Goal: Task Accomplishment & Management: Manage account settings

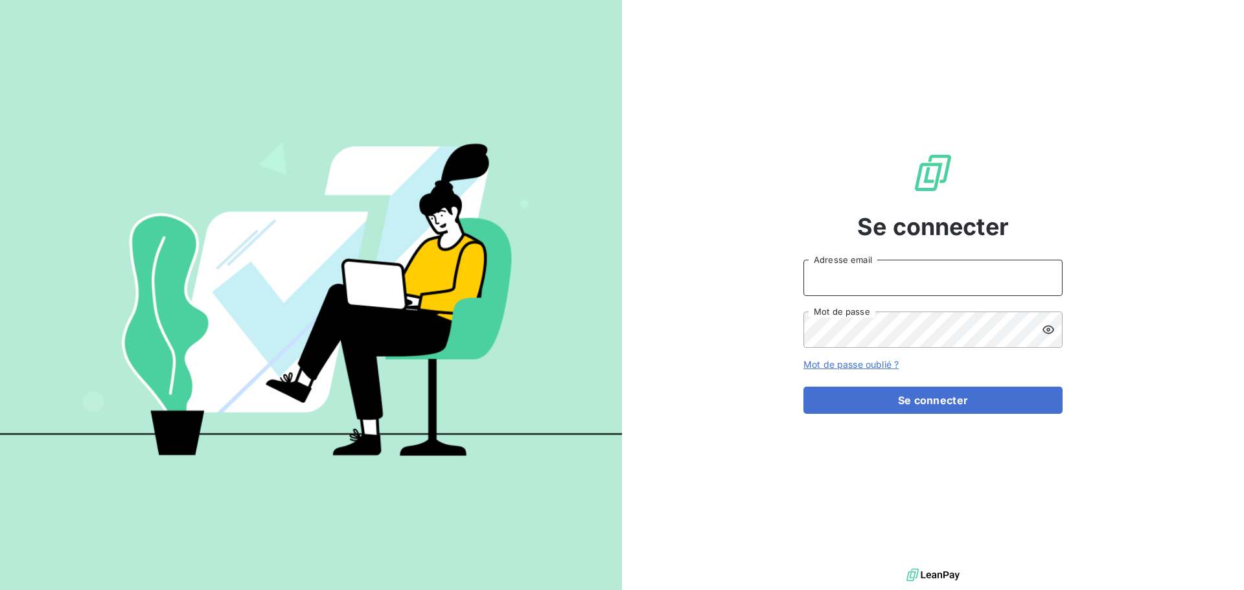
click at [871, 268] on input "Adresse email" at bounding box center [932, 278] width 259 height 36
type input "[EMAIL_ADDRESS][DOMAIN_NAME]"
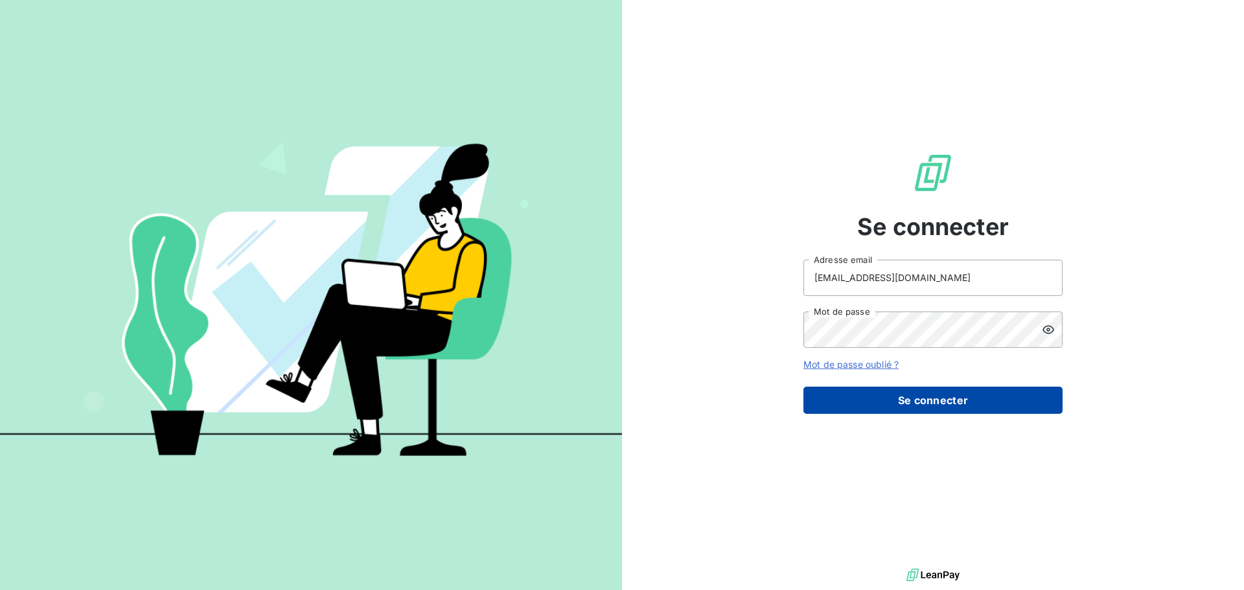
click at [946, 395] on button "Se connecter" at bounding box center [932, 400] width 259 height 27
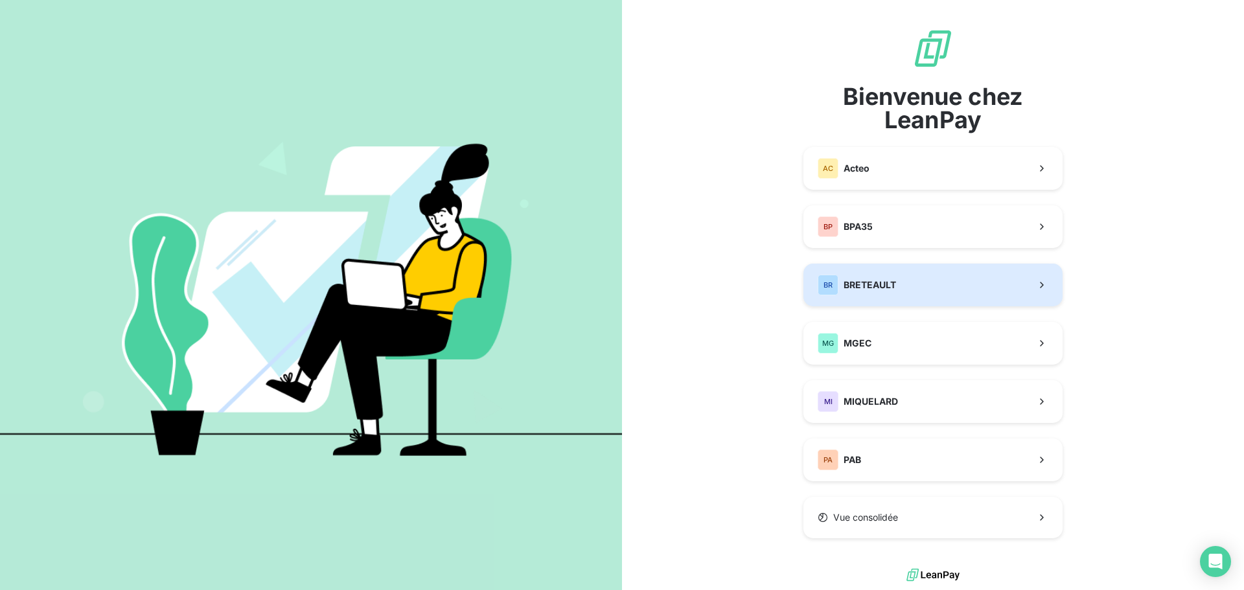
click at [875, 284] on span "BRETEAULT" at bounding box center [869, 285] width 52 height 13
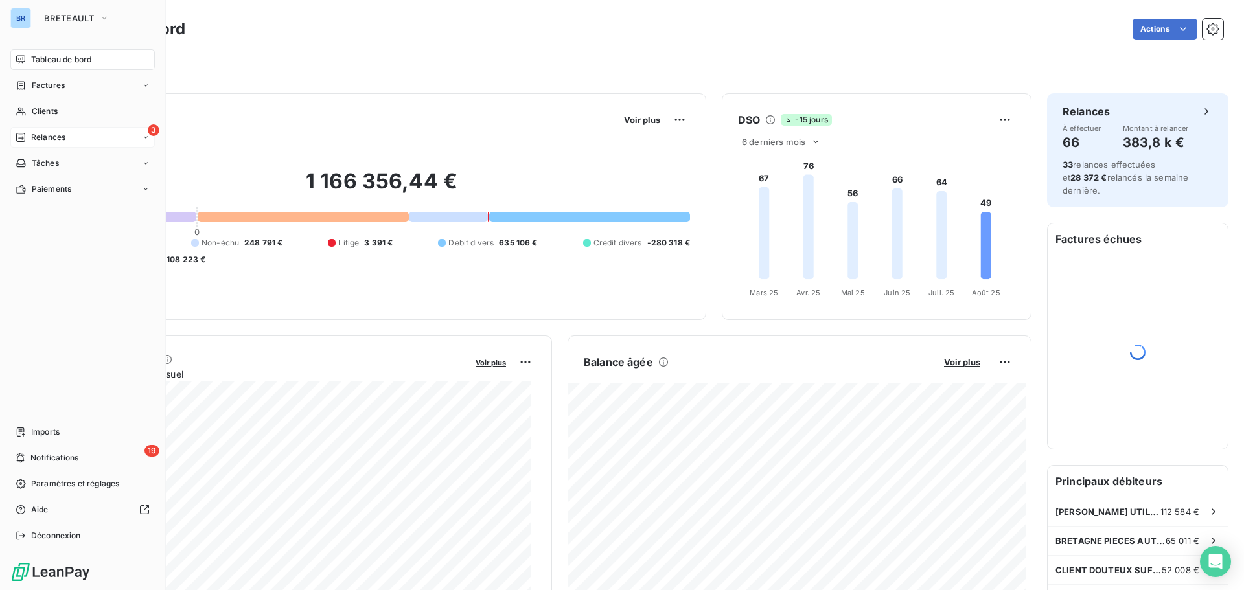
click at [71, 140] on div "3 Relances" at bounding box center [82, 137] width 144 height 21
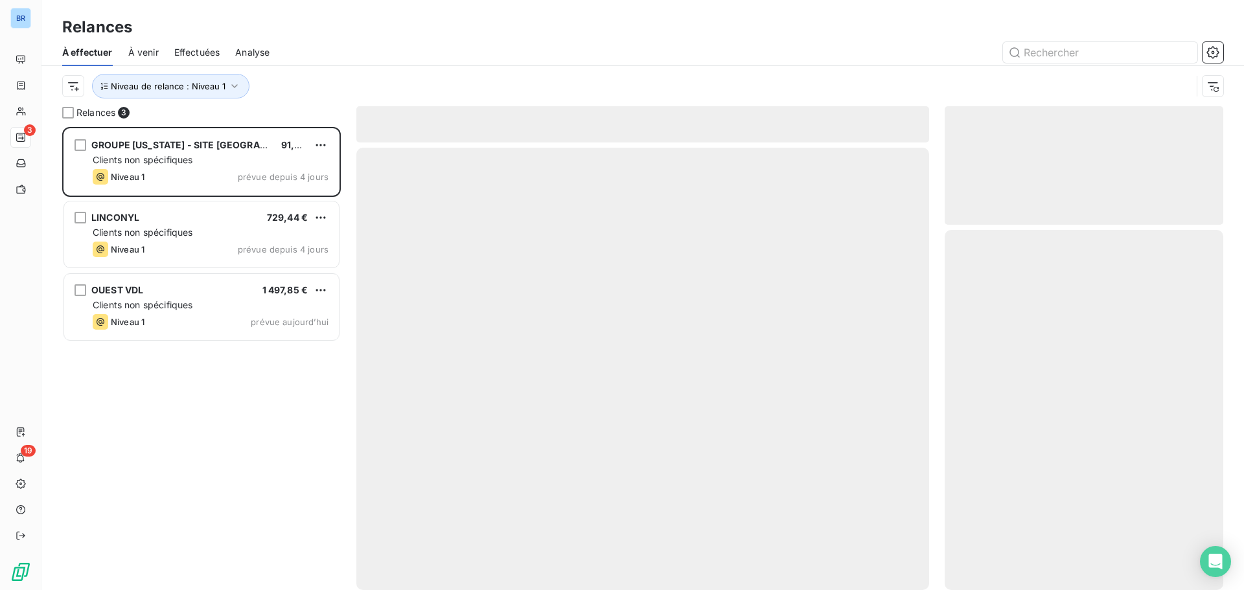
scroll to position [453, 269]
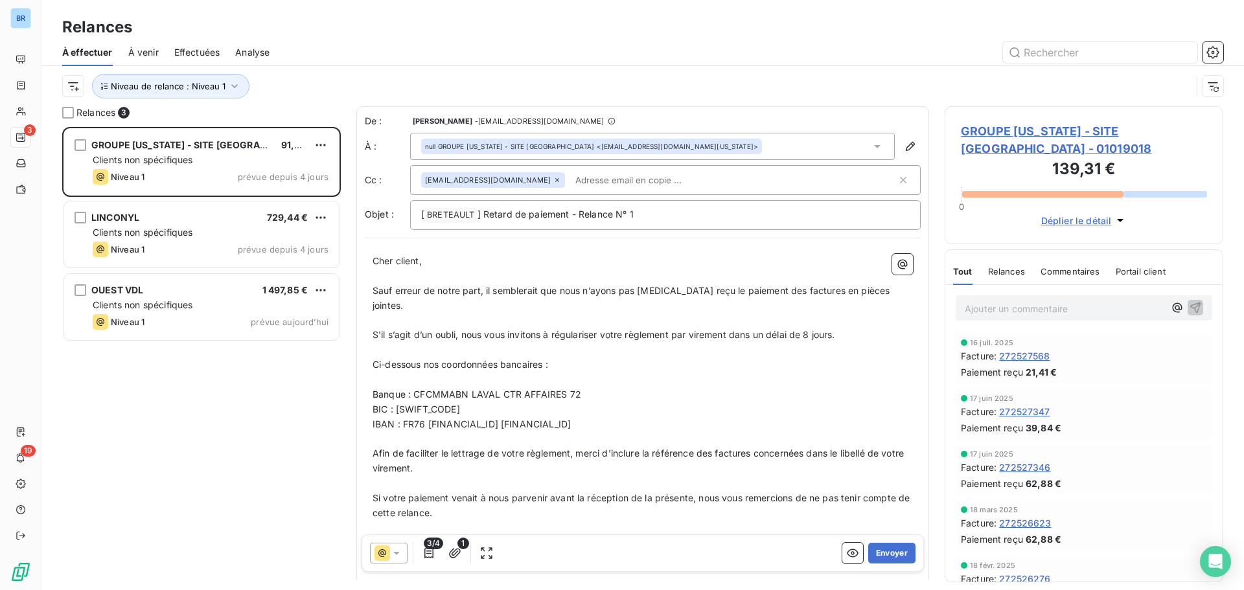
click at [361, 73] on div "Niveau de relance : Niveau 1" at bounding box center [642, 86] width 1161 height 40
click at [231, 88] on icon "button" at bounding box center [234, 86] width 13 height 13
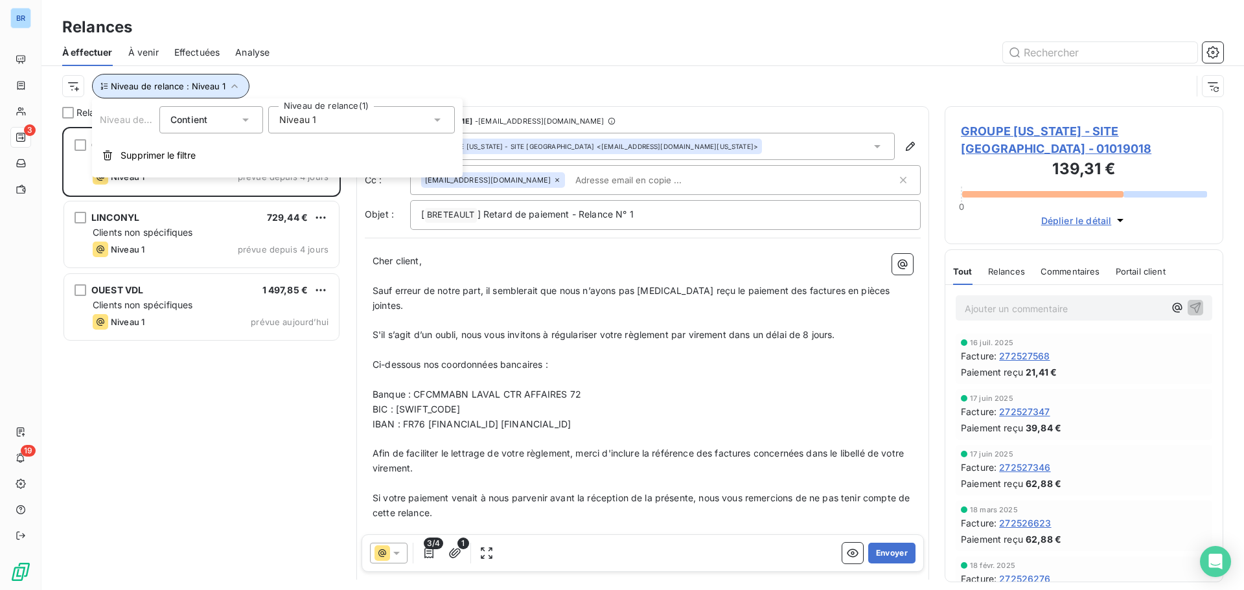
click at [231, 88] on icon "button" at bounding box center [234, 86] width 13 height 13
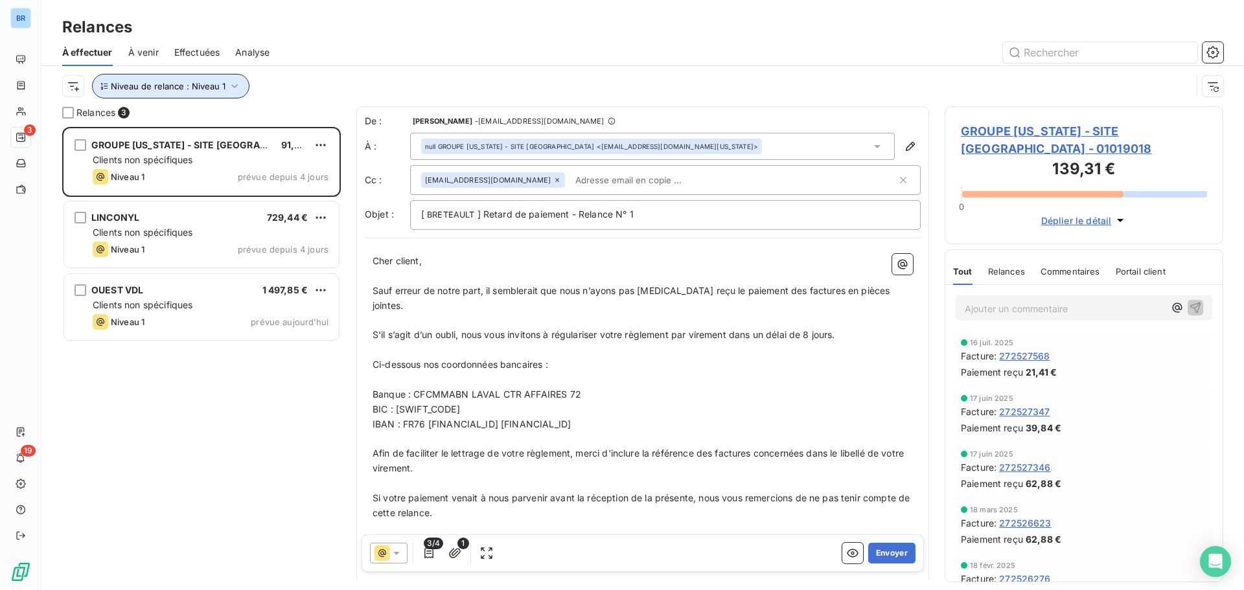
click at [229, 86] on icon "button" at bounding box center [234, 86] width 13 height 13
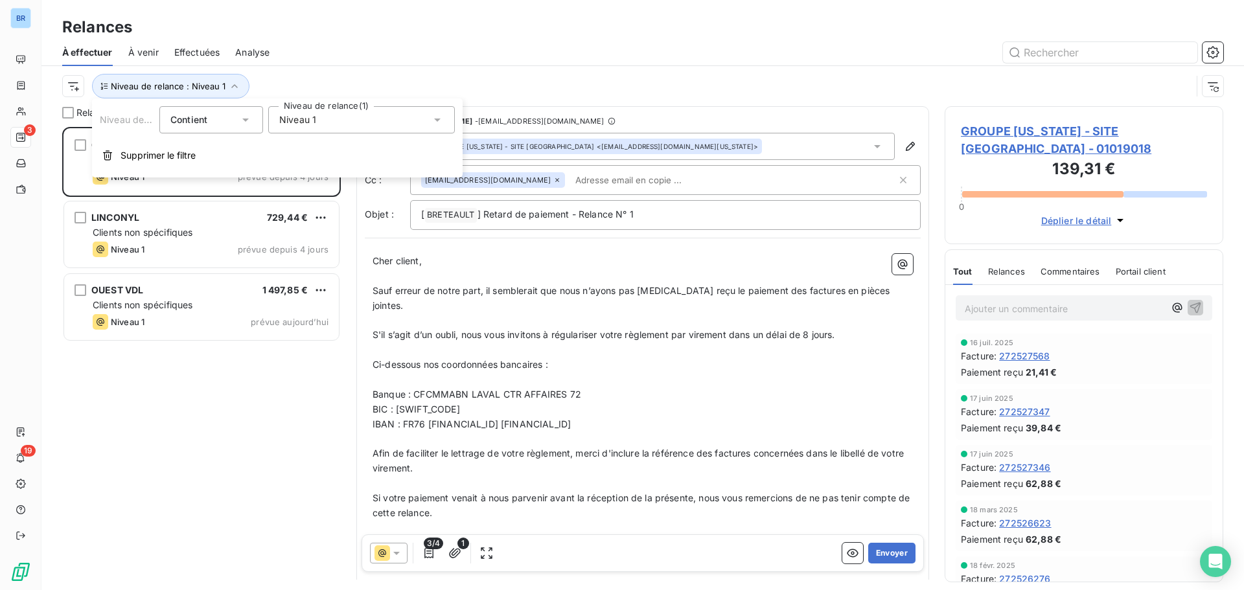
click at [332, 124] on div "Niveau 1" at bounding box center [361, 119] width 187 height 27
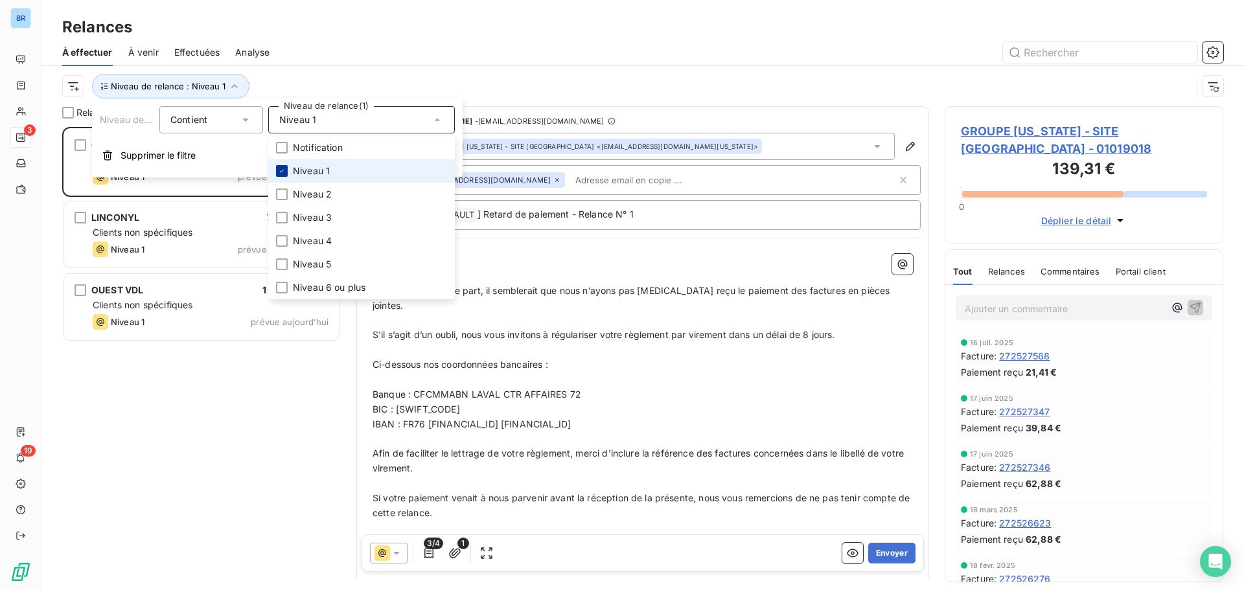
click at [282, 172] on icon at bounding box center [282, 171] width 8 height 8
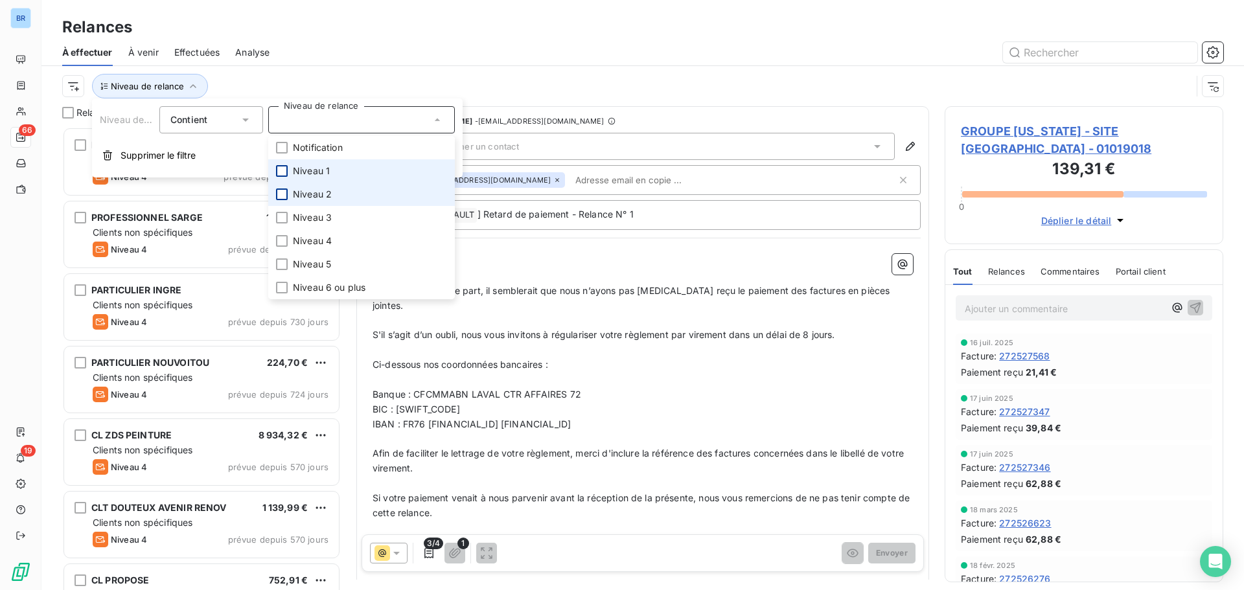
click at [283, 194] on div at bounding box center [282, 194] width 12 height 12
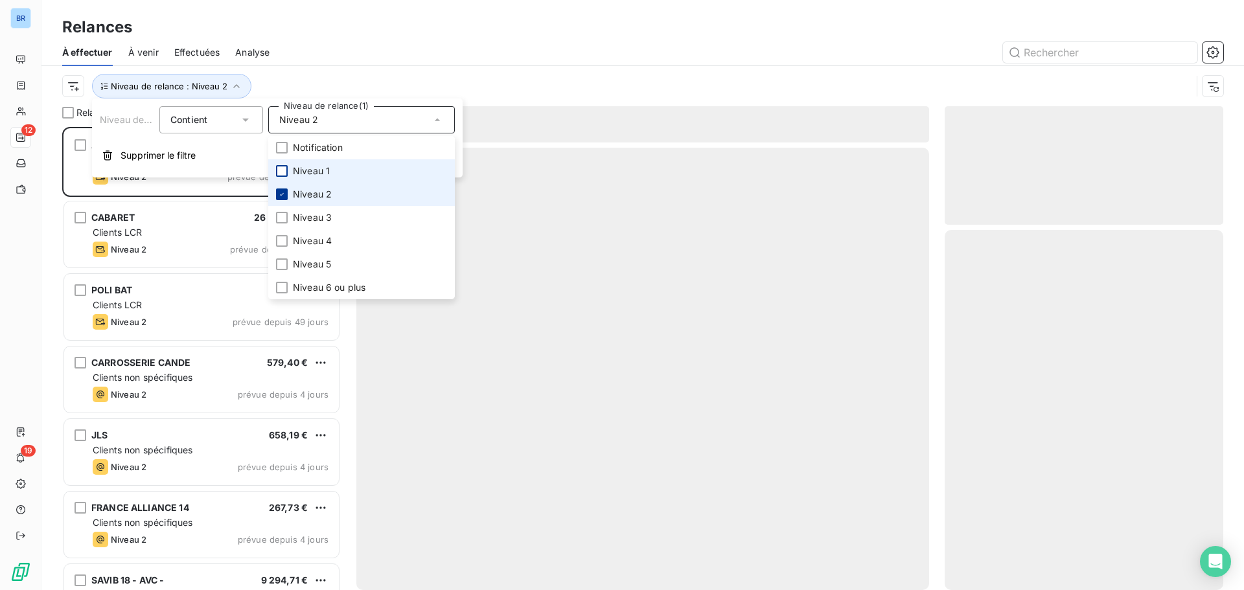
scroll to position [453, 269]
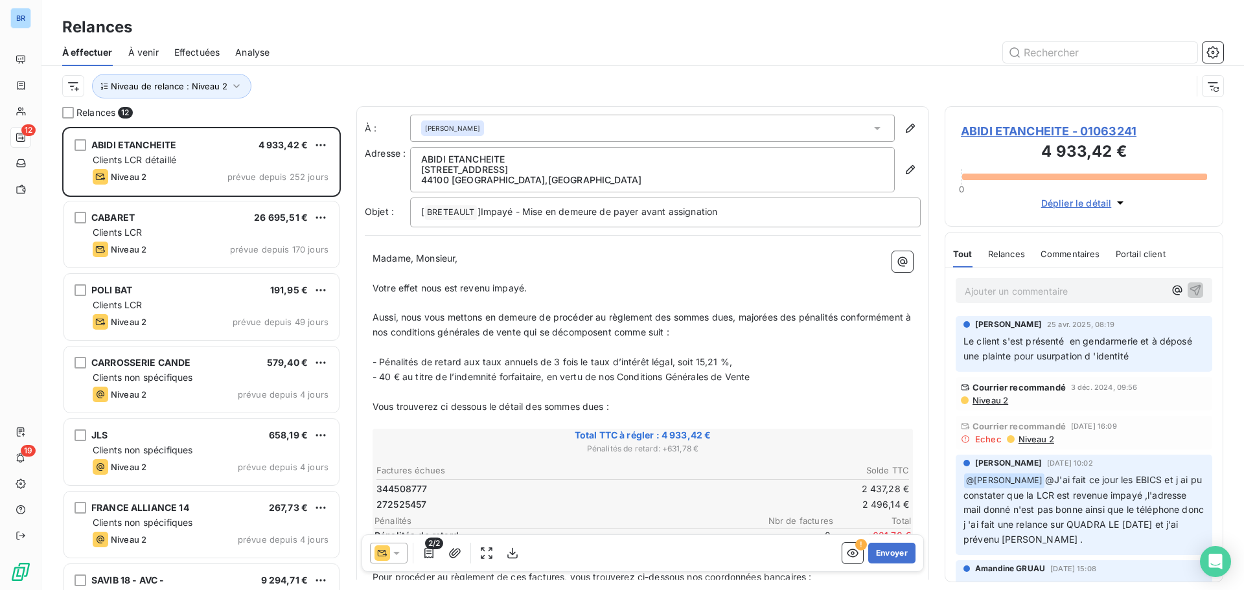
click at [370, 78] on div "Niveau de relance : Niveau 2" at bounding box center [626, 86] width 1129 height 25
click at [238, 85] on icon "button" at bounding box center [236, 86] width 13 height 13
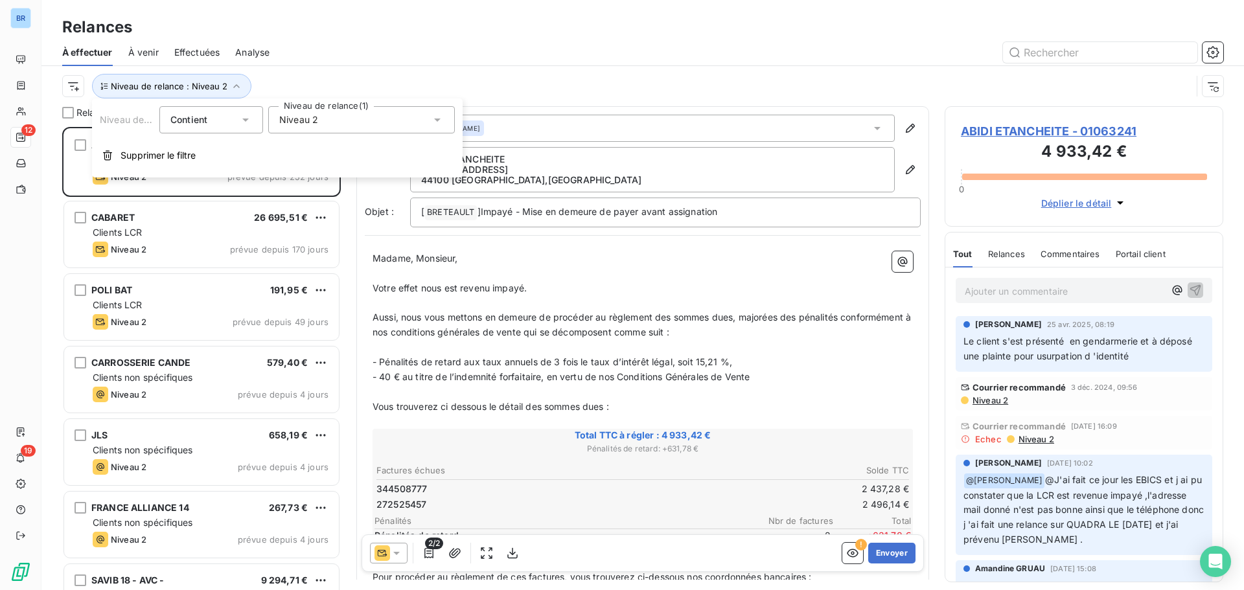
click at [329, 130] on div "Niveau 2" at bounding box center [361, 119] width 187 height 27
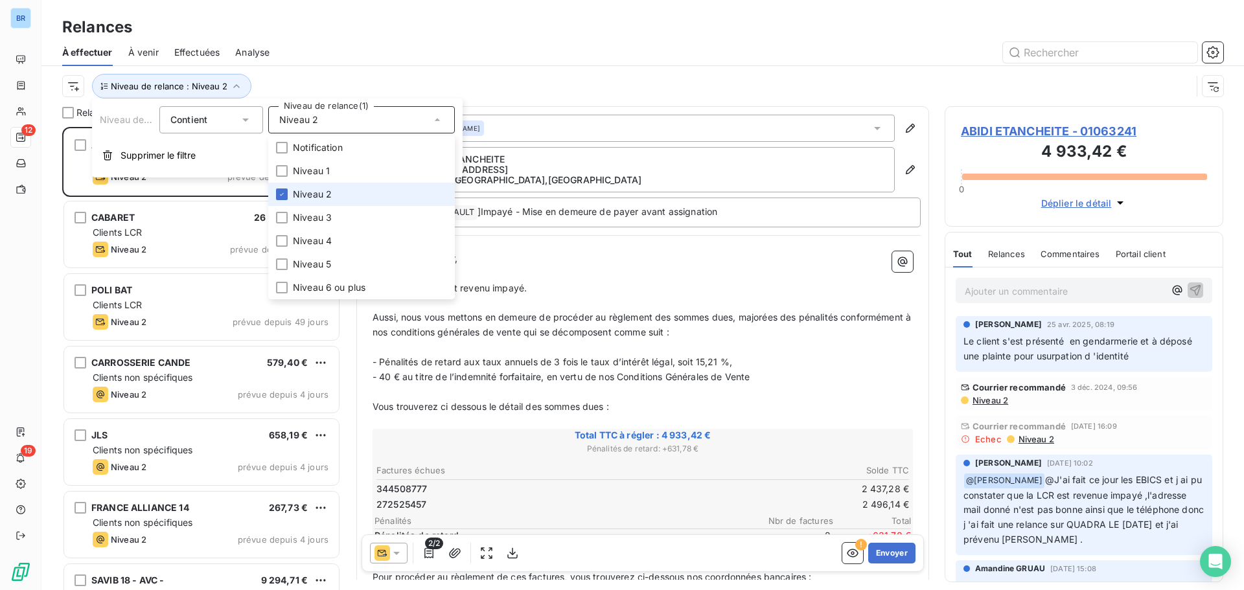
click at [295, 197] on span "Niveau 2" at bounding box center [312, 194] width 39 height 13
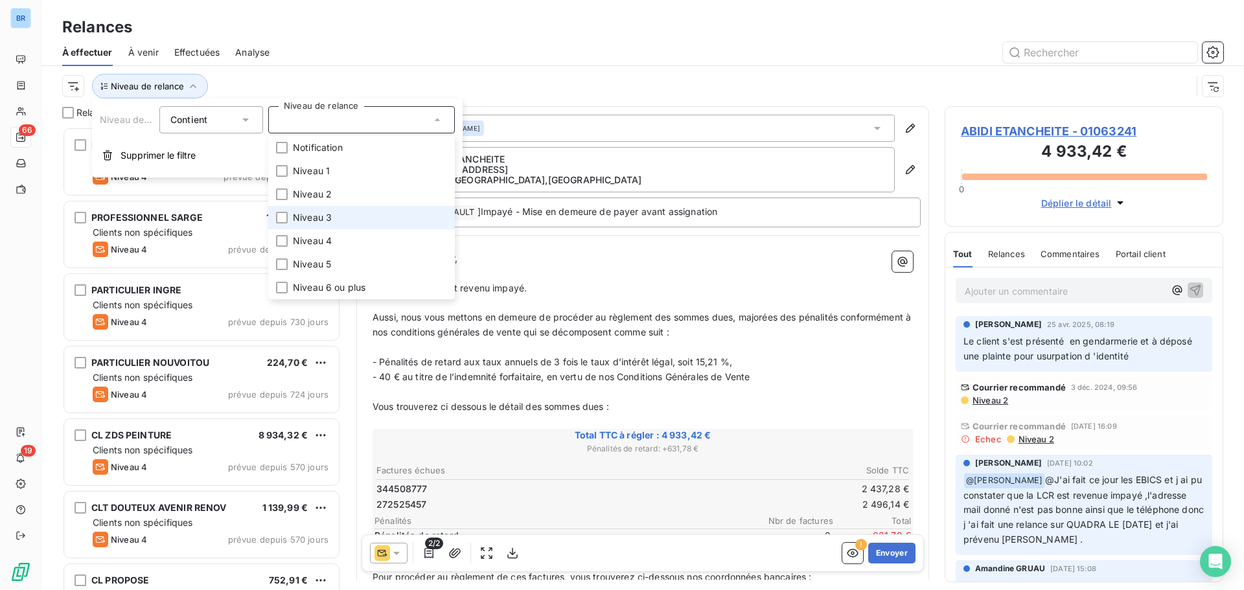
click at [297, 214] on span "Niveau 3" at bounding box center [312, 217] width 39 height 13
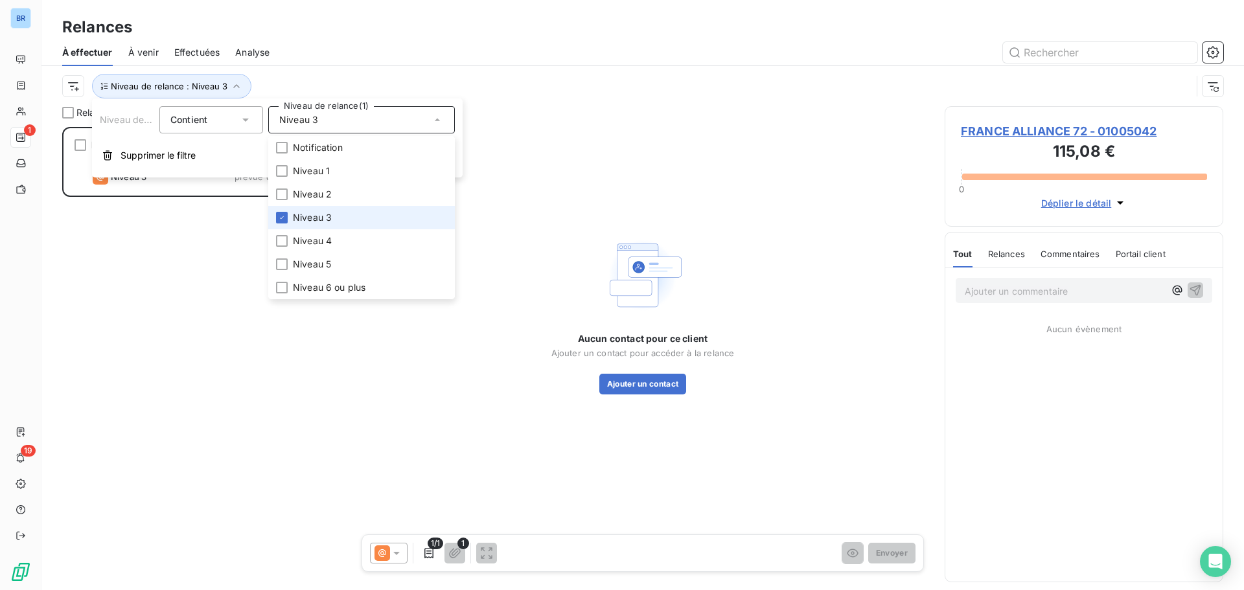
scroll to position [453, 269]
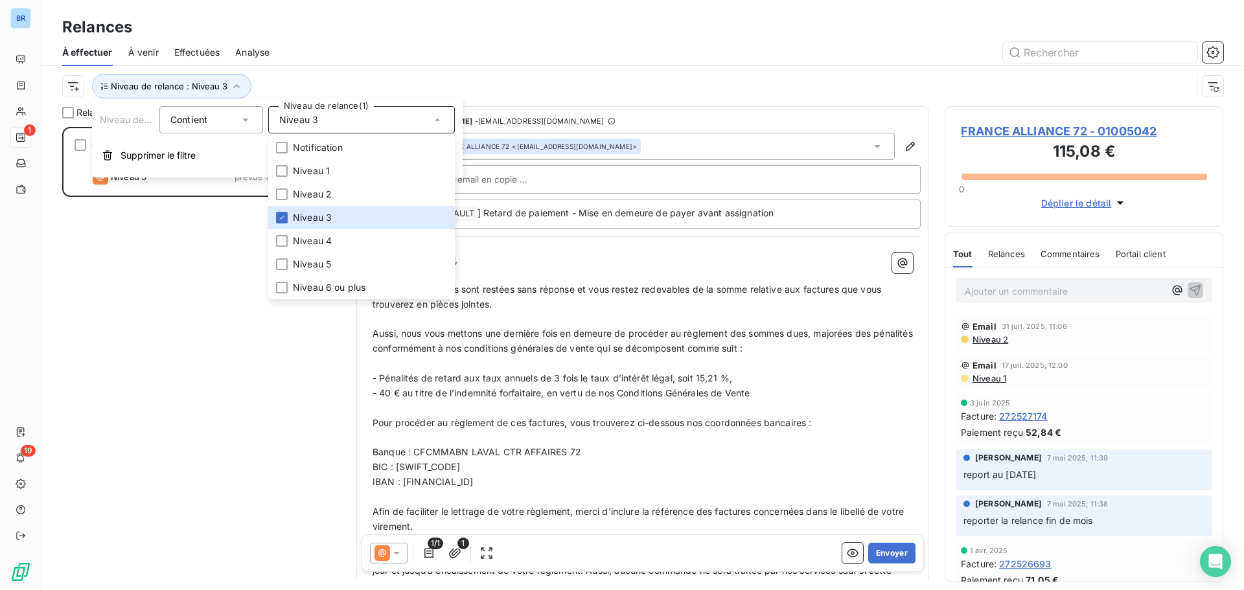
click at [167, 292] on div "FRANCE ALLIANCE 72 115,08 € Clients non spécifiques Niveau 3 prévue depuis 12 j…" at bounding box center [201, 358] width 279 height 463
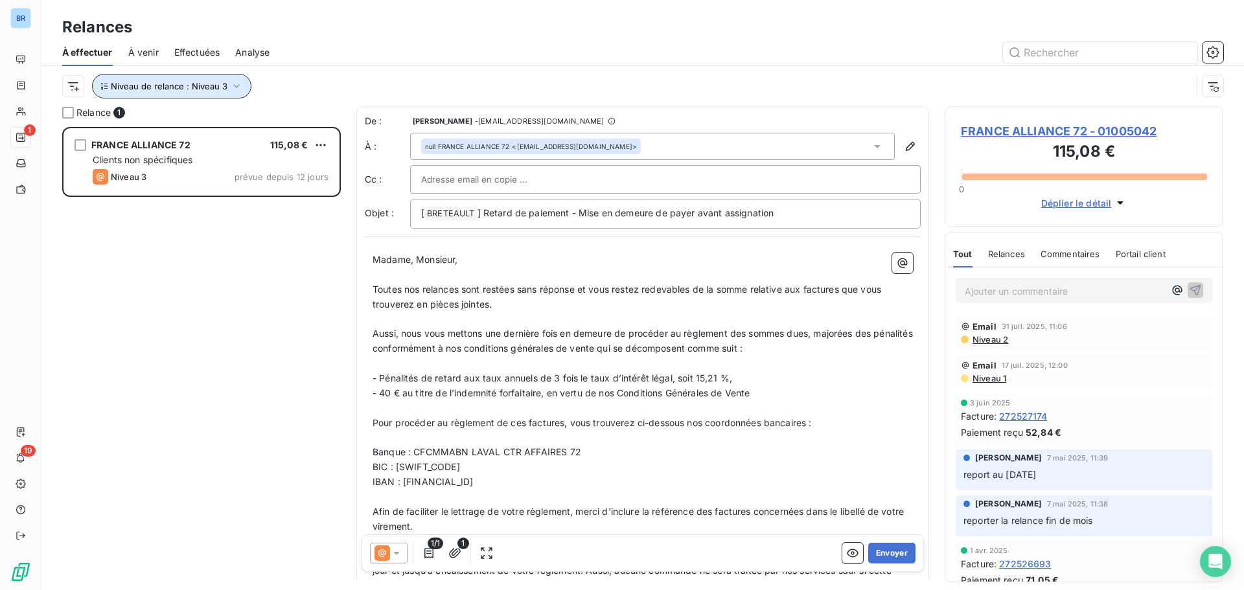
click at [238, 87] on icon "button" at bounding box center [236, 86] width 13 height 13
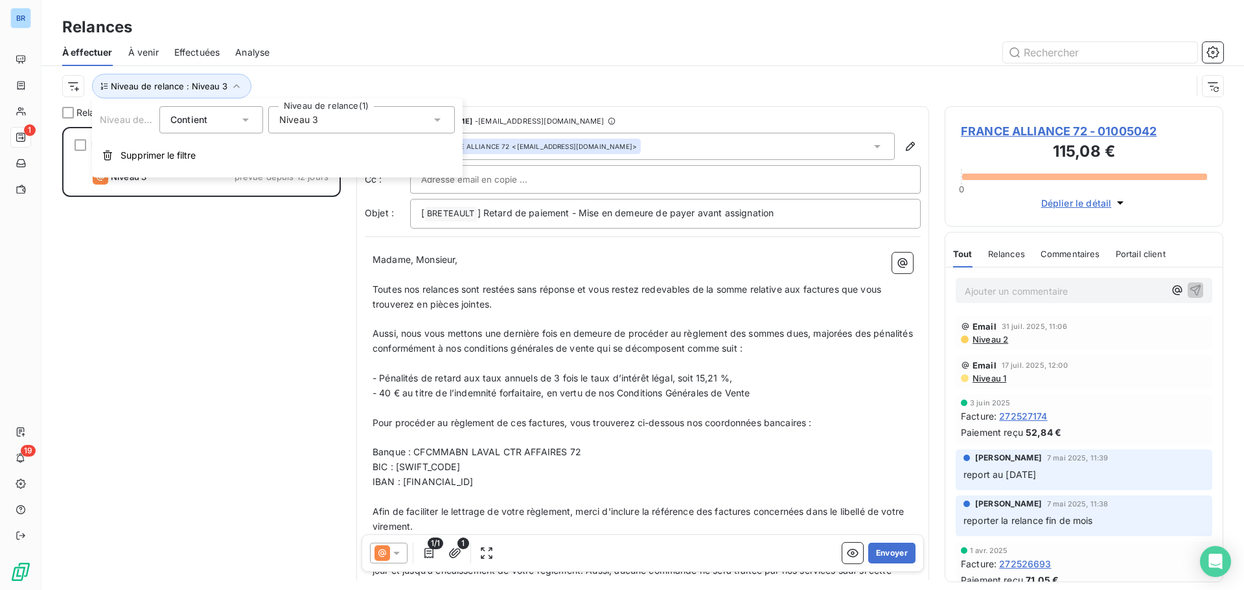
click at [328, 127] on div "Niveau 3" at bounding box center [361, 119] width 187 height 27
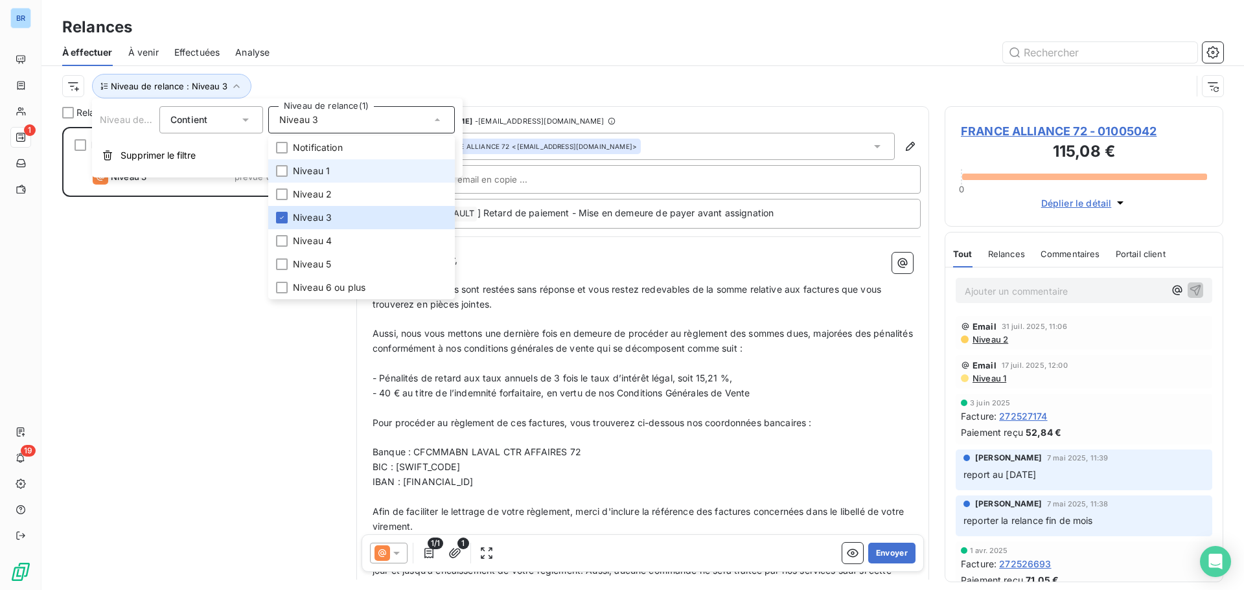
click at [315, 174] on span "Niveau 1" at bounding box center [311, 171] width 37 height 13
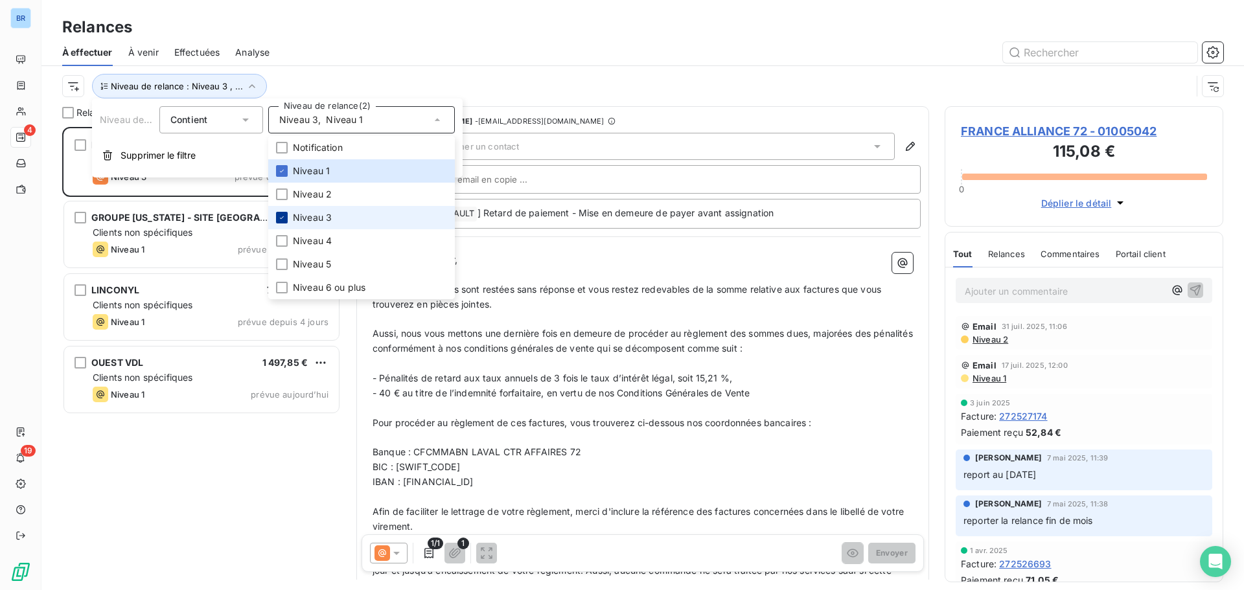
click at [287, 218] on div at bounding box center [282, 218] width 12 height 12
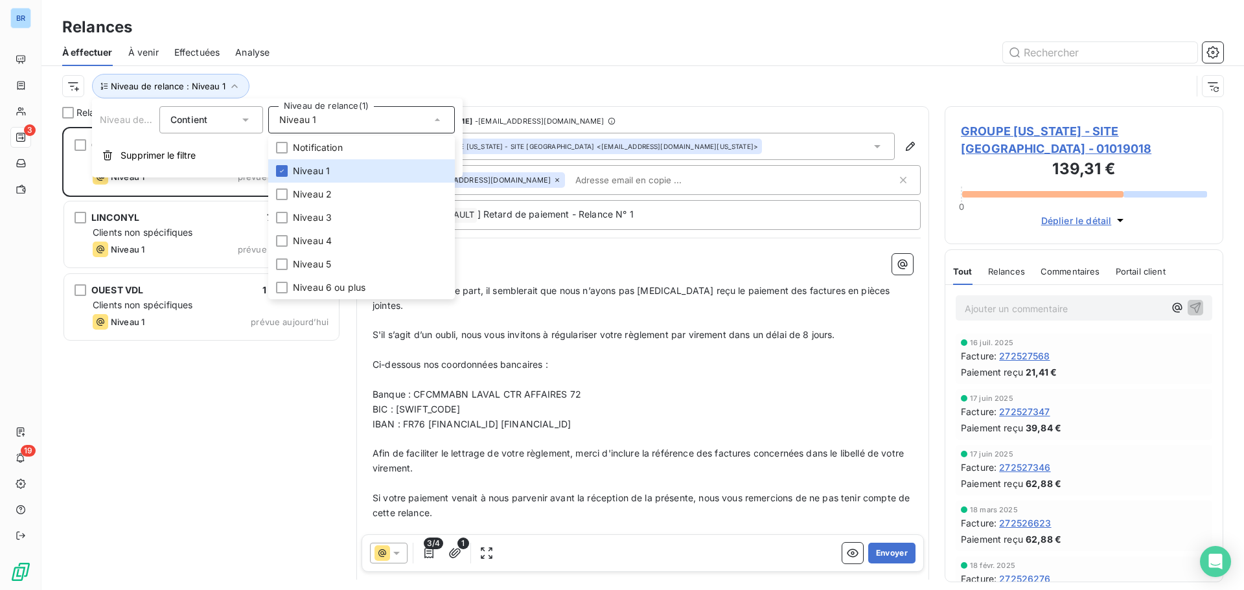
click at [217, 380] on div "GROUPE MAINE - SITE DU MANS 91,87 € Clients non spécifiques Niveau 1 prévue dep…" at bounding box center [201, 358] width 279 height 463
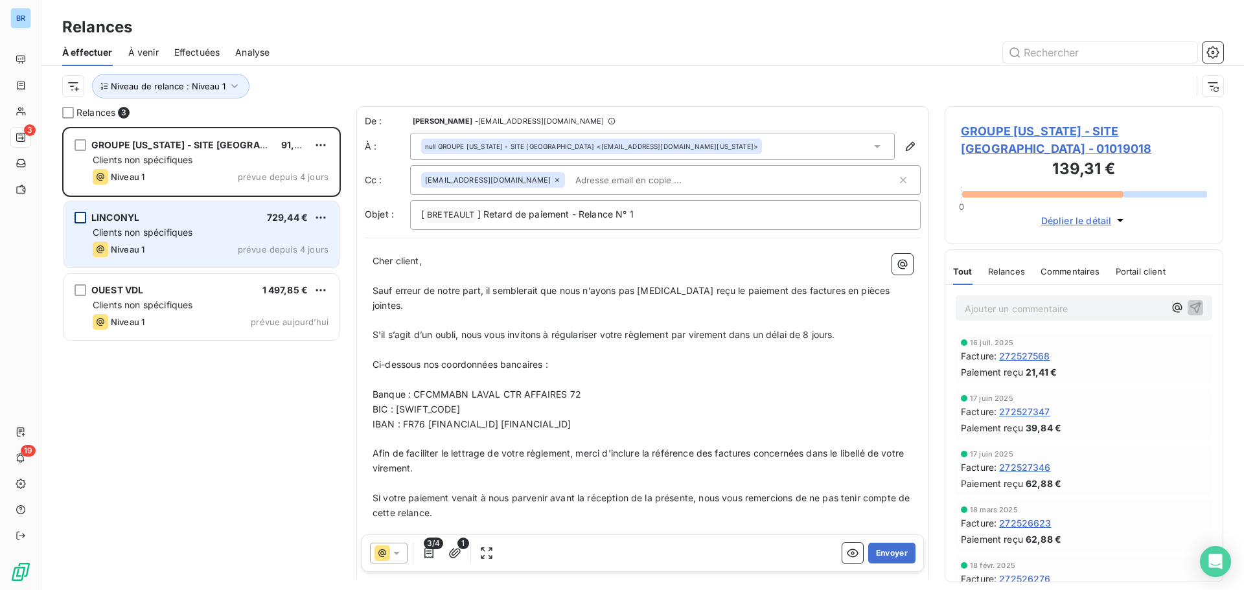
click at [80, 214] on div "grid" at bounding box center [80, 218] width 12 height 12
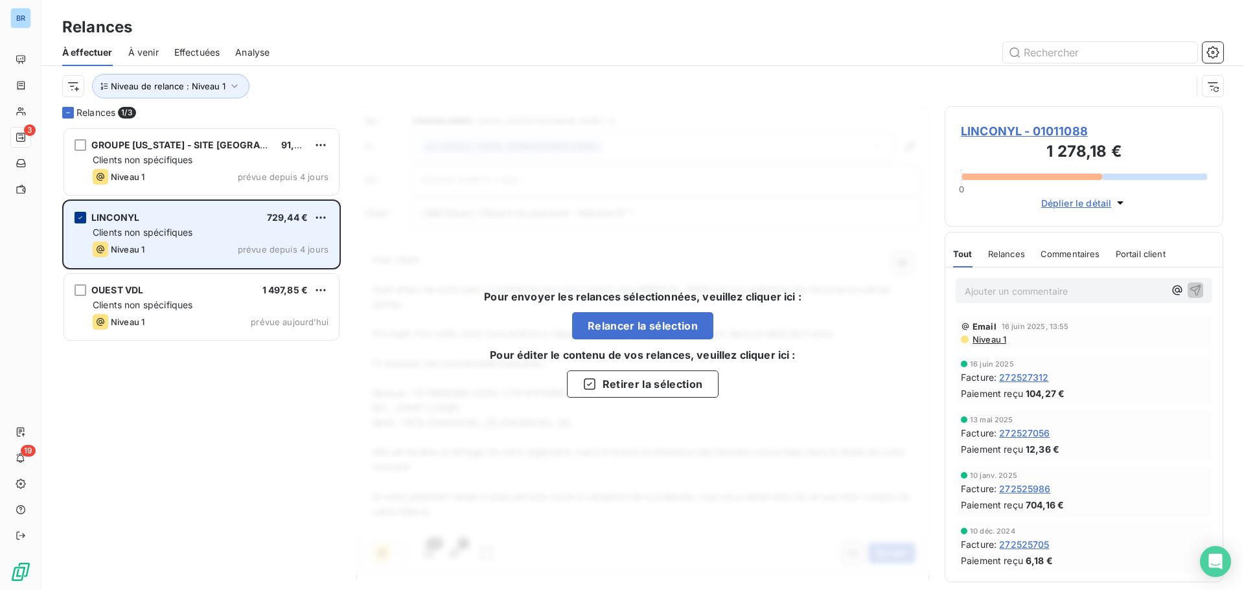
click at [83, 216] on icon "grid" at bounding box center [80, 218] width 8 height 8
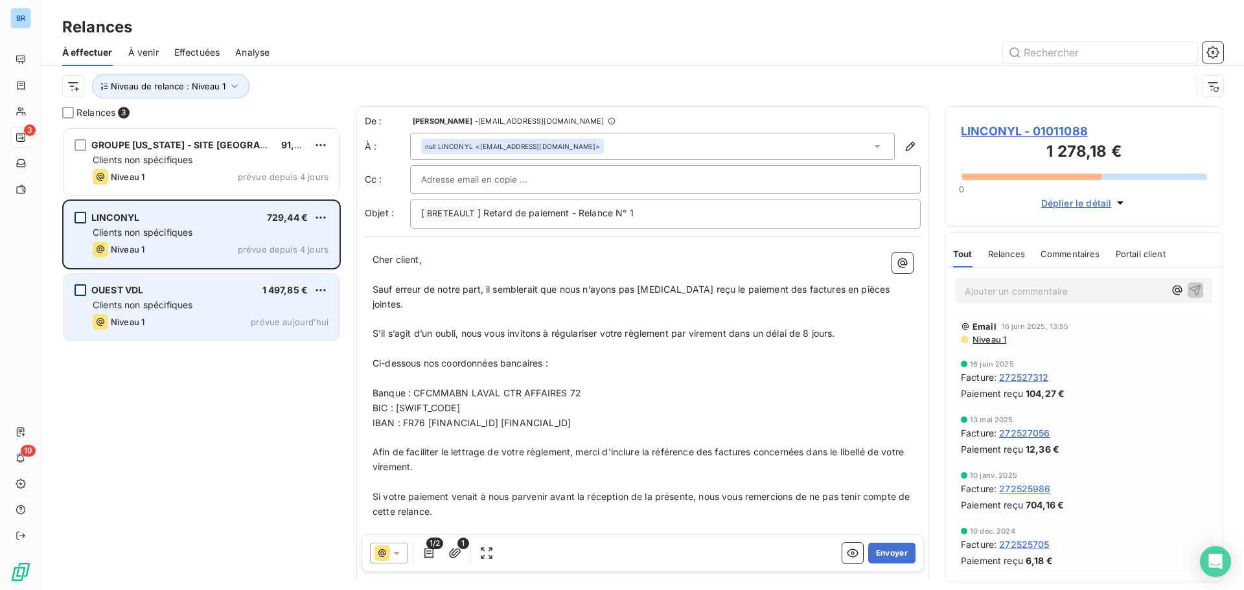
click at [79, 286] on div "grid" at bounding box center [80, 290] width 12 height 12
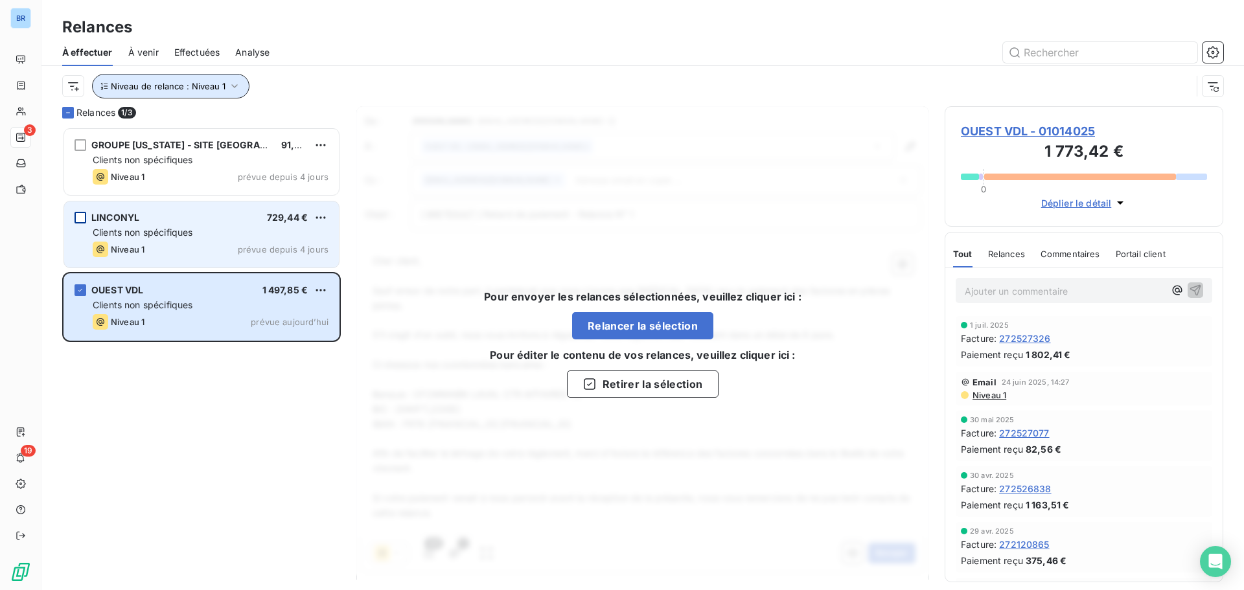
click at [234, 87] on icon "button" at bounding box center [234, 86] width 13 height 13
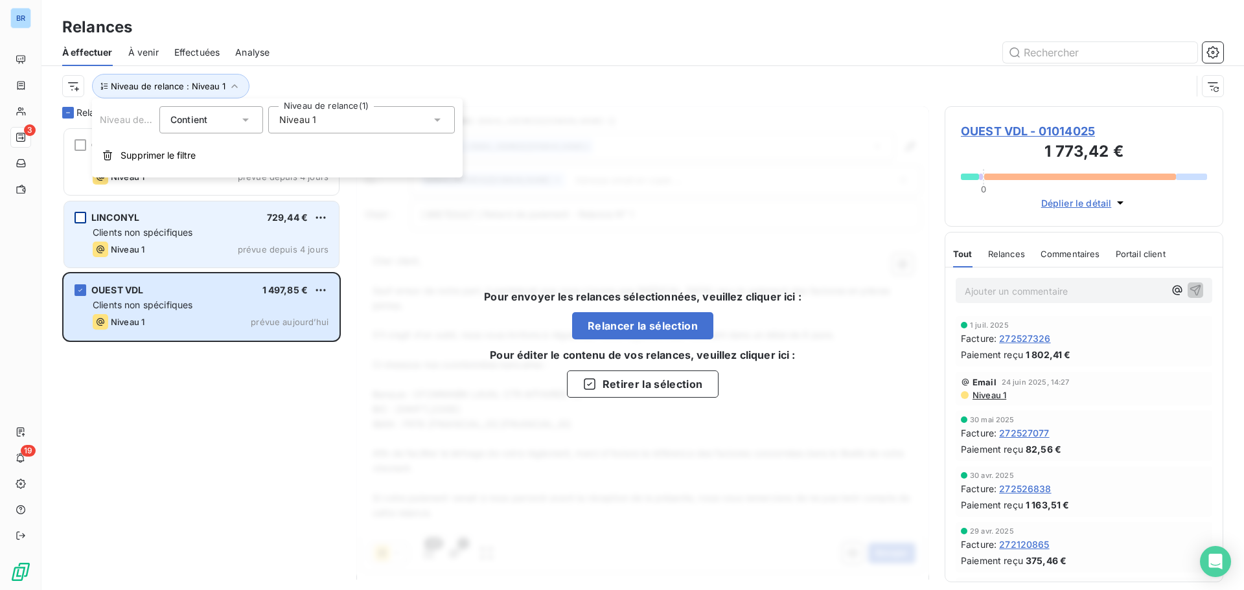
click at [370, 130] on div "Niveau 1" at bounding box center [361, 119] width 187 height 27
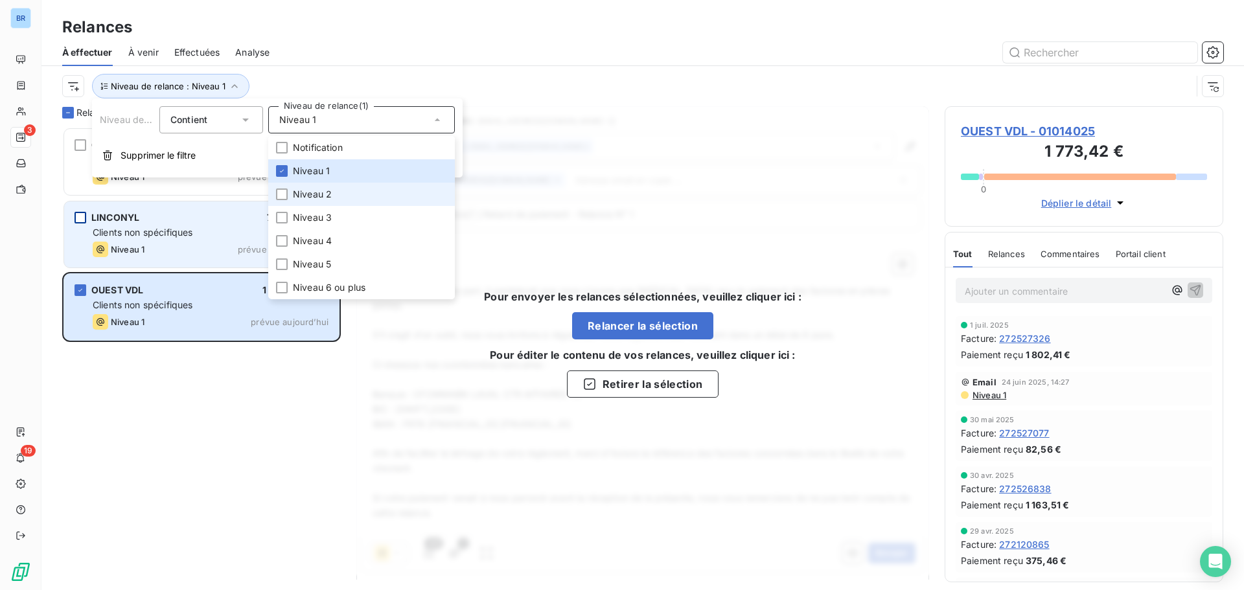
click at [317, 195] on span "Niveau 2" at bounding box center [312, 194] width 39 height 13
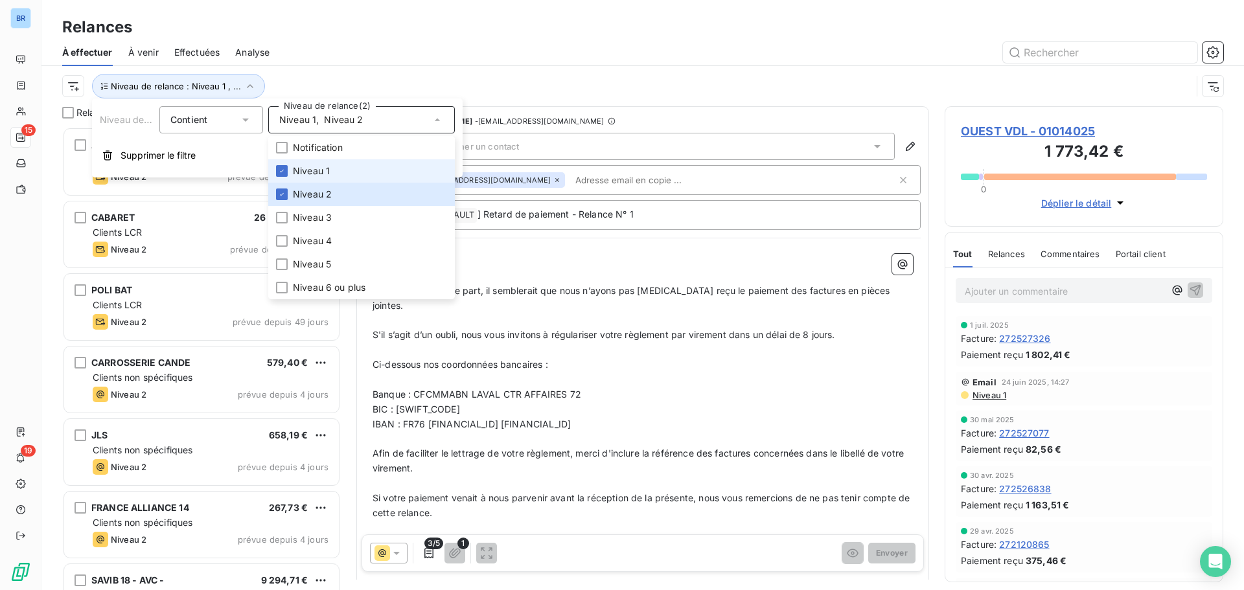
scroll to position [453, 269]
click at [306, 172] on span "Niveau 1" at bounding box center [311, 171] width 37 height 13
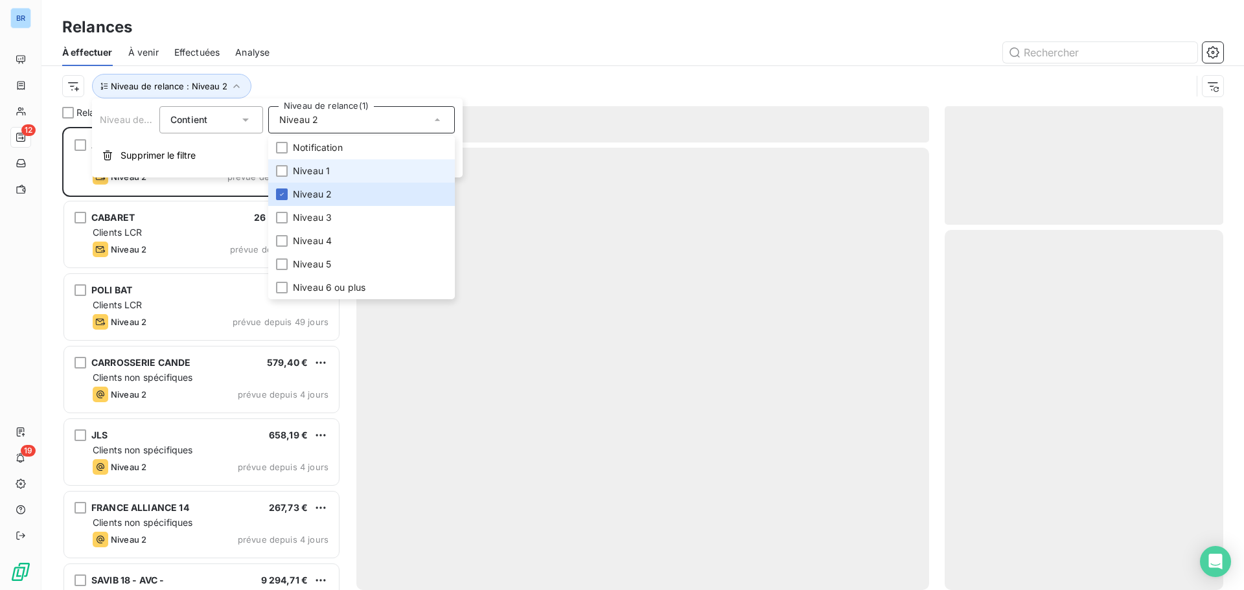
scroll to position [453, 269]
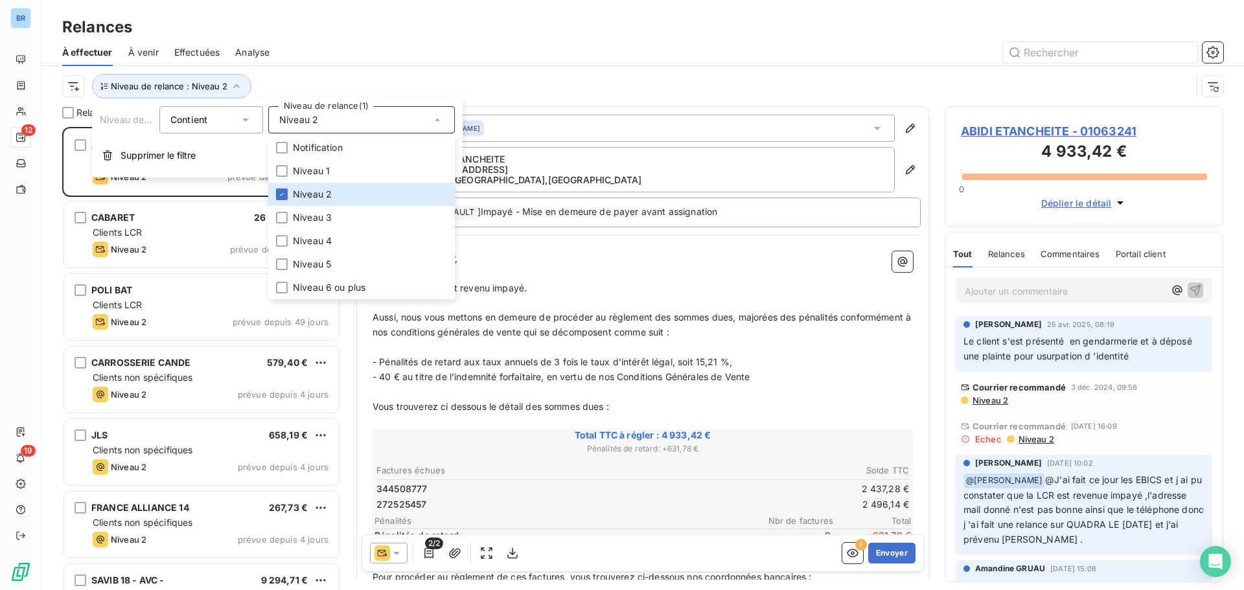
click at [503, 54] on div at bounding box center [754, 52] width 938 height 21
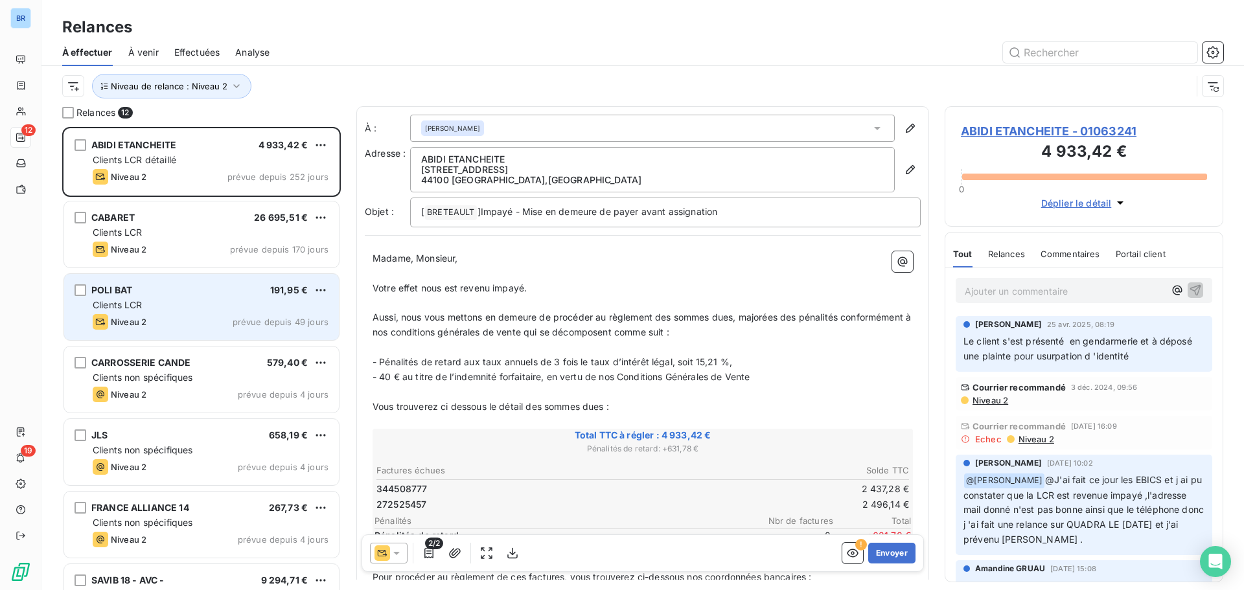
click at [87, 293] on div "POLI BAT 191,95 € Clients LCR Niveau 2 prévue depuis 49 jours" at bounding box center [201, 307] width 275 height 66
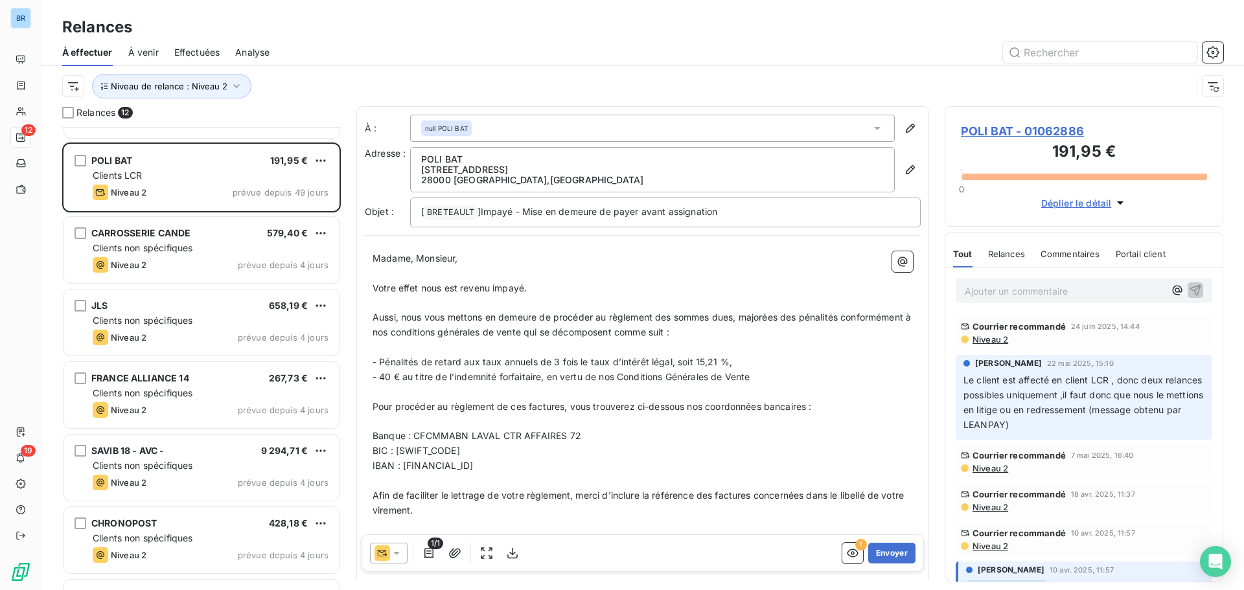
scroll to position [65, 0]
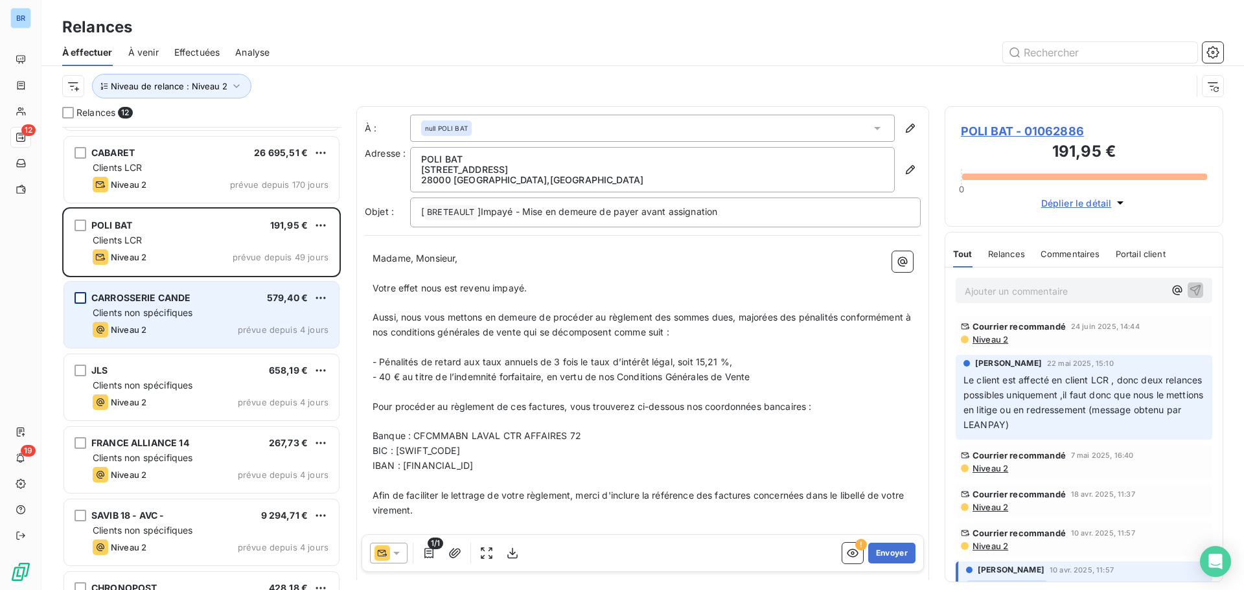
click at [84, 303] on div "grid" at bounding box center [80, 298] width 12 height 12
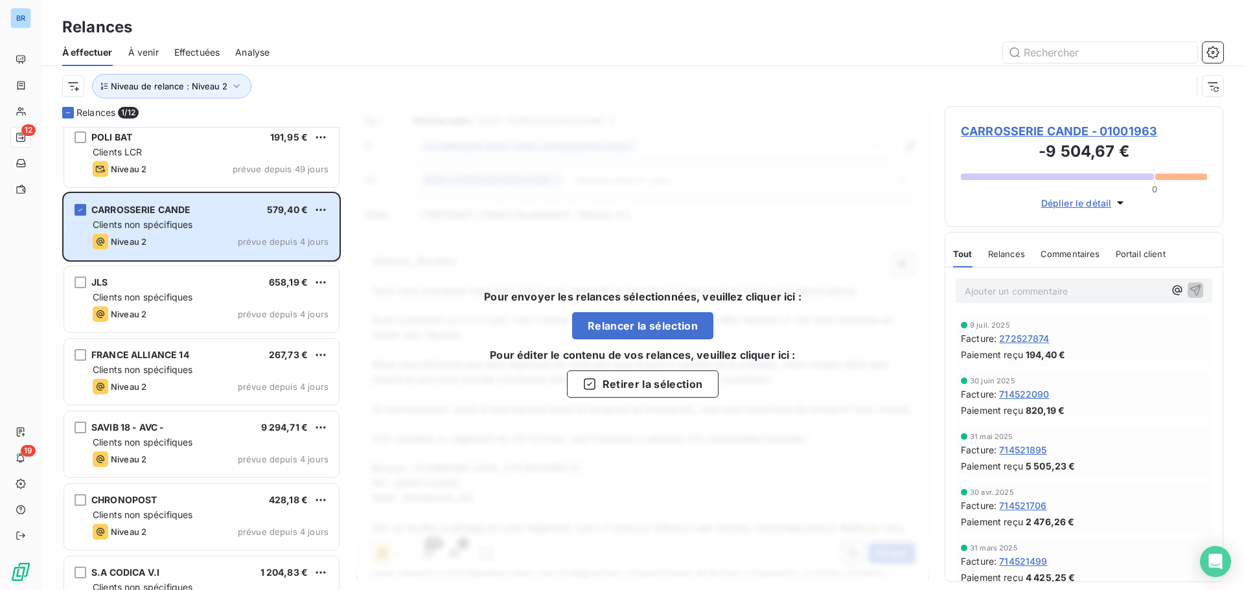
scroll to position [149, 0]
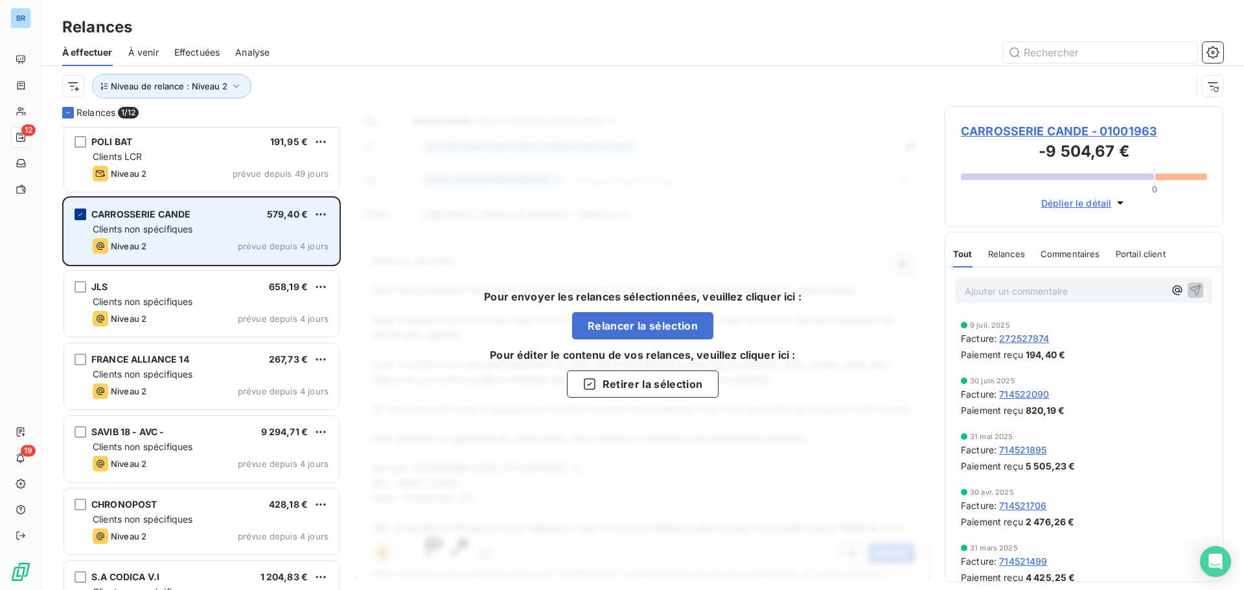
click at [76, 209] on div "grid" at bounding box center [80, 215] width 12 height 12
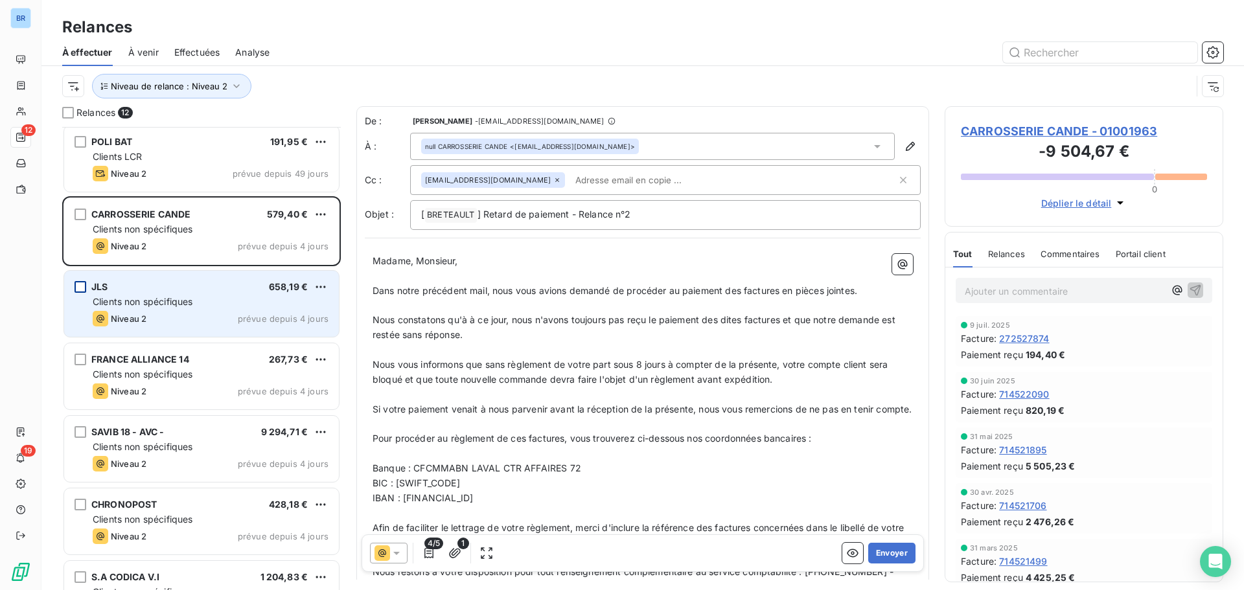
click at [78, 285] on div "grid" at bounding box center [80, 287] width 12 height 12
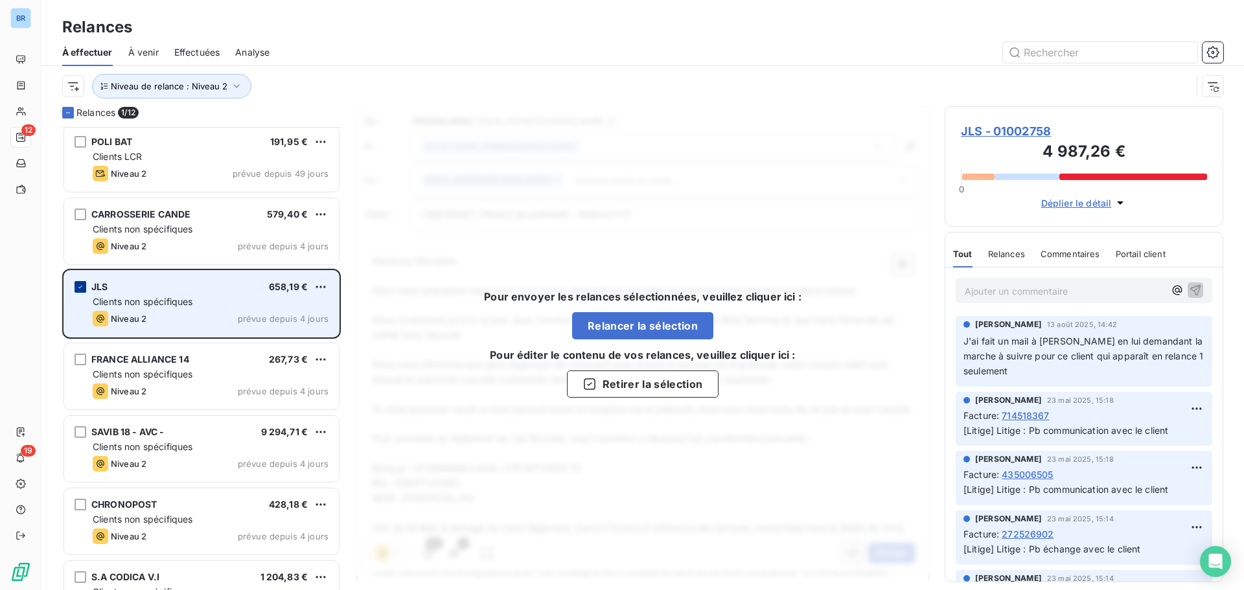
click at [78, 285] on icon "grid" at bounding box center [80, 287] width 8 height 8
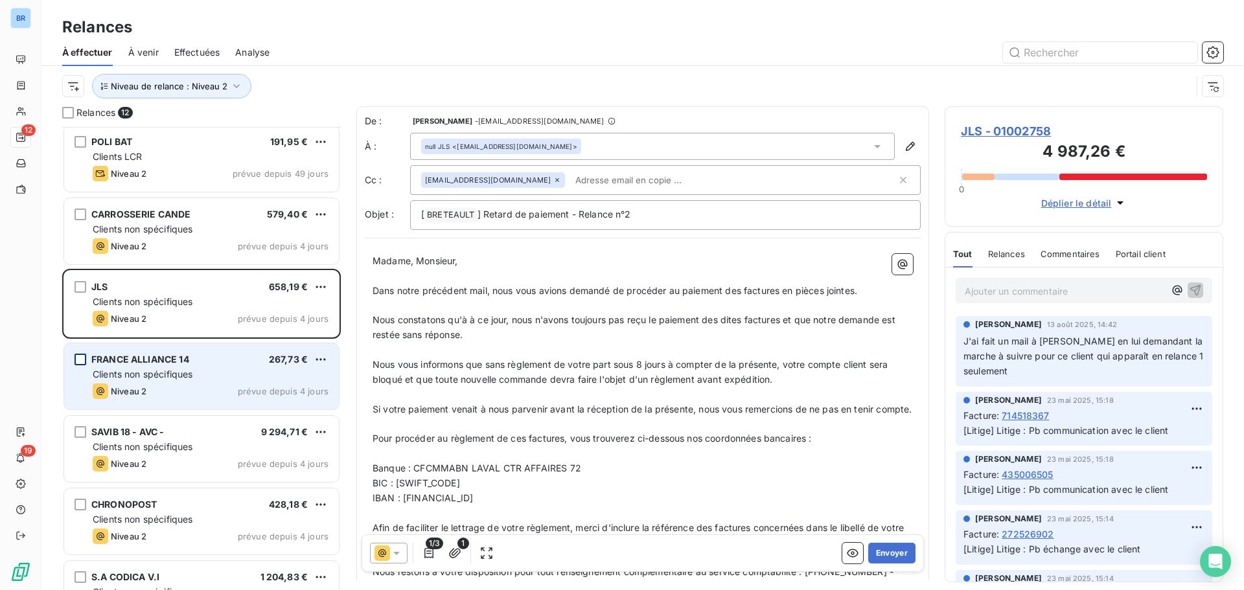
click at [76, 357] on div "grid" at bounding box center [80, 360] width 12 height 12
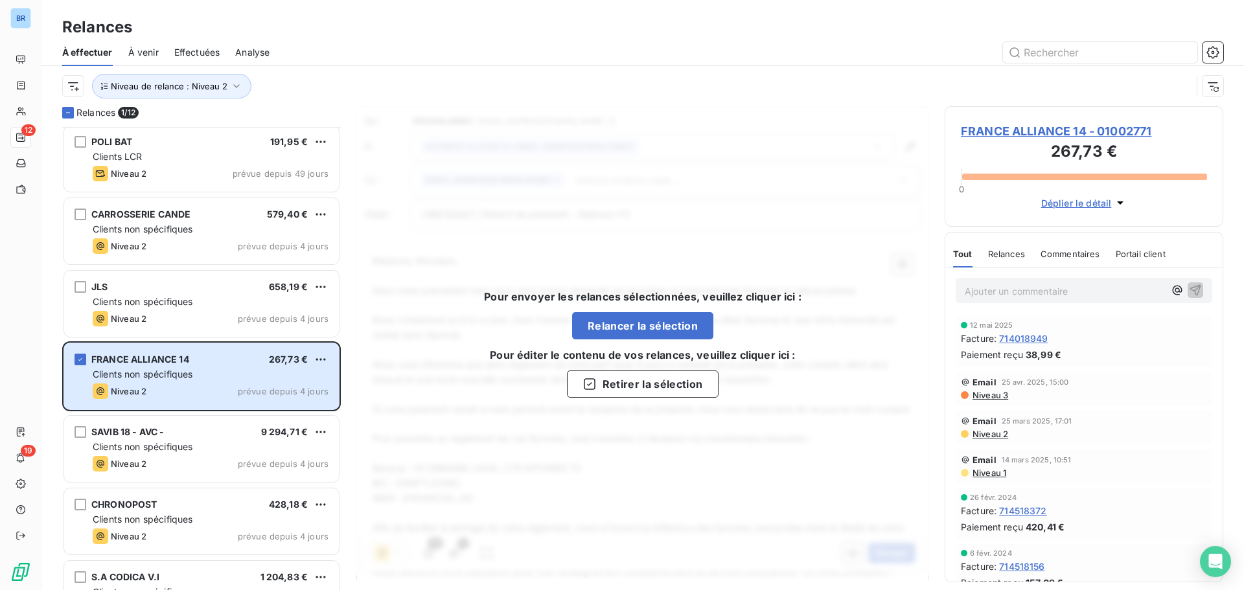
scroll to position [130, 0]
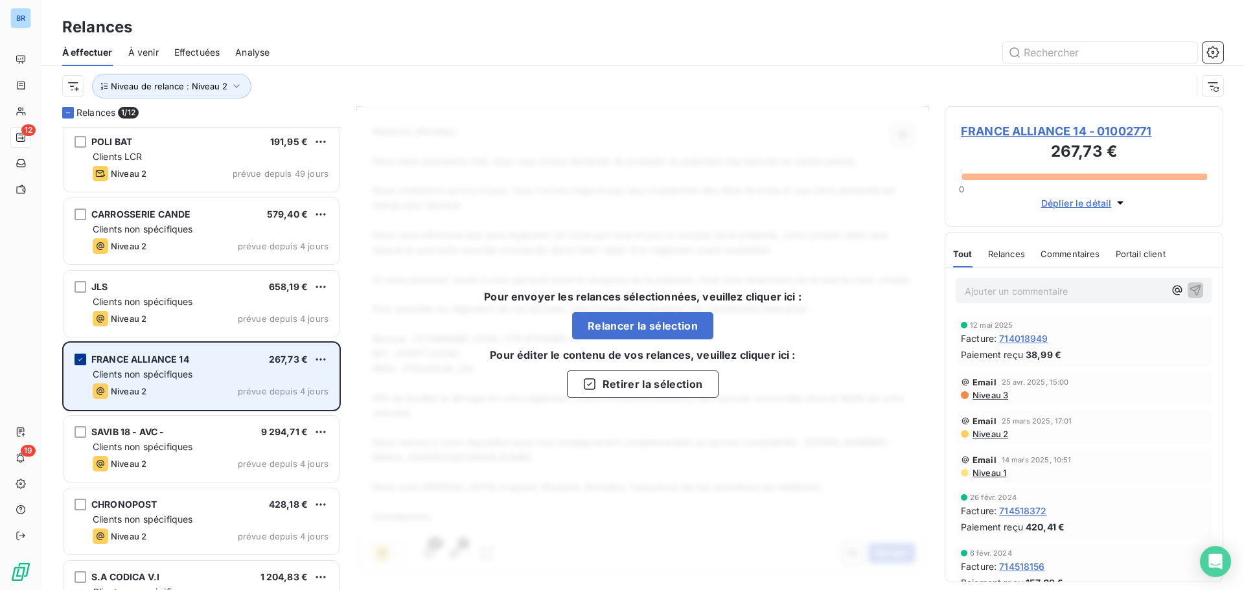
click at [80, 358] on icon "grid" at bounding box center [80, 360] width 8 height 8
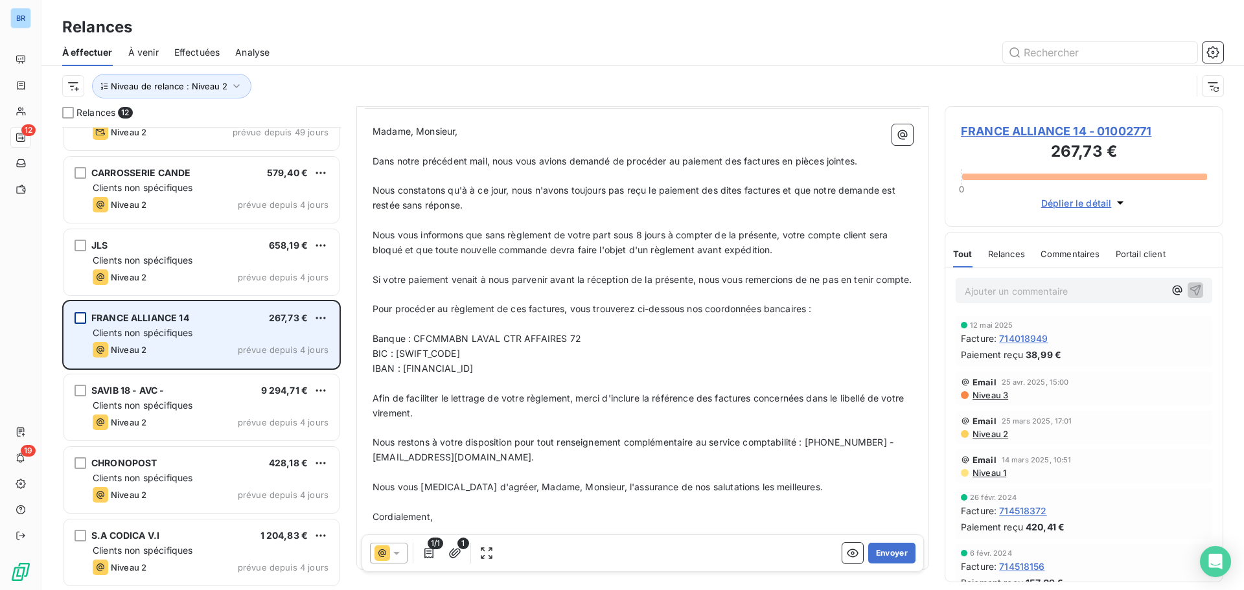
scroll to position [214, 0]
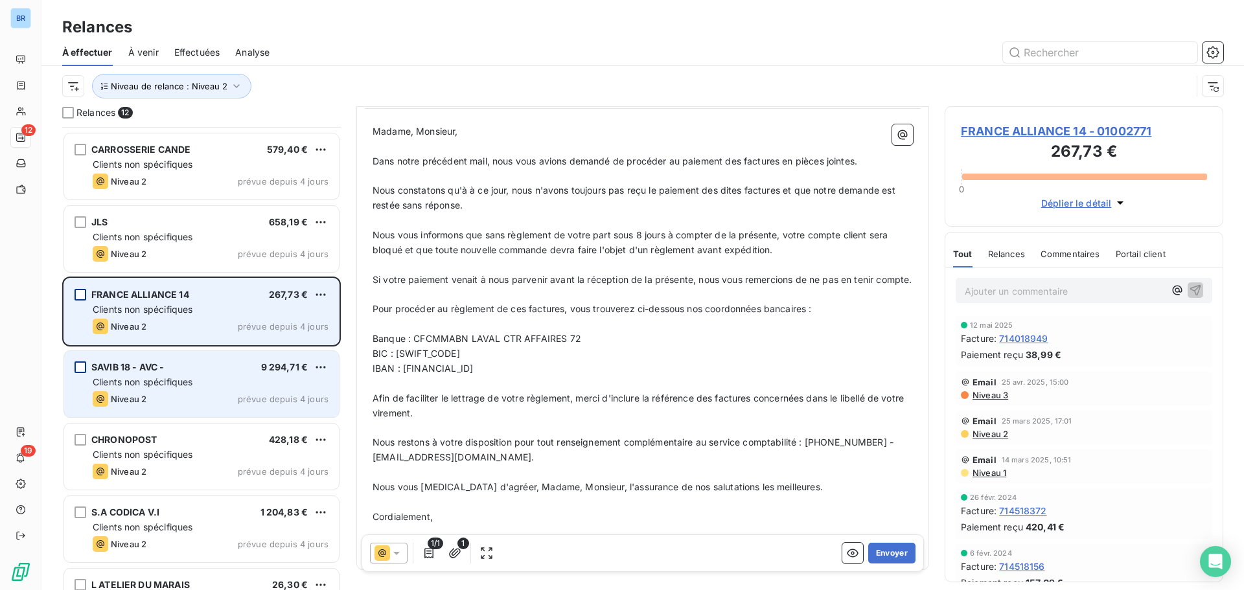
click at [83, 366] on div "grid" at bounding box center [80, 367] width 12 height 12
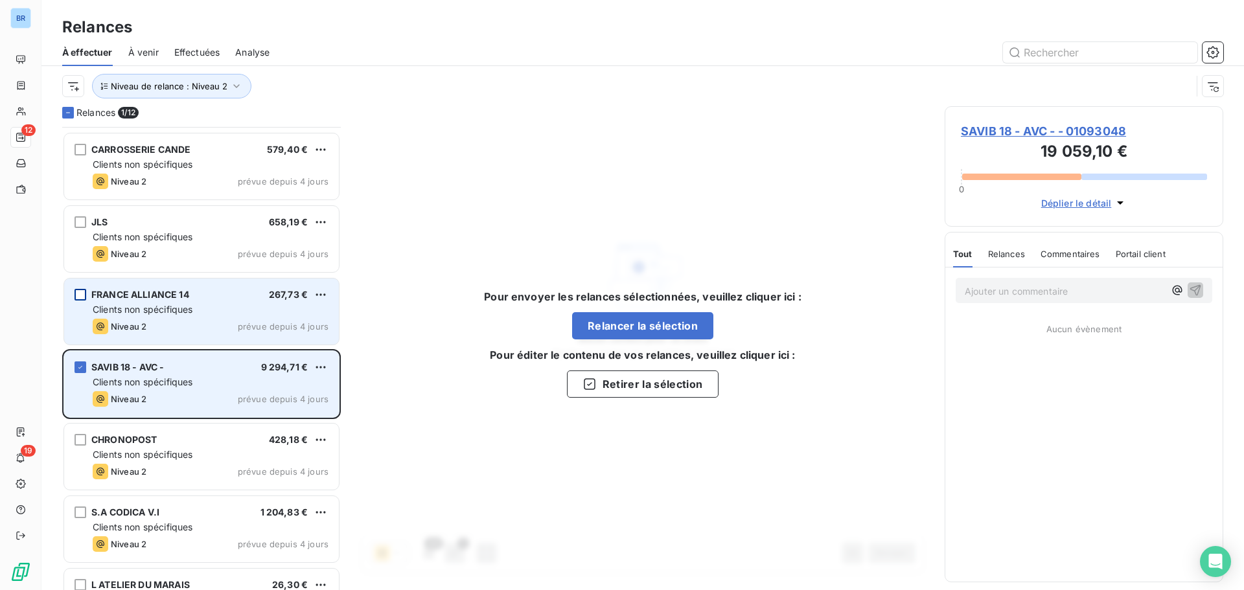
click at [159, 369] on span "SAVIB 18 - AVC -" at bounding box center [127, 366] width 73 height 11
click at [77, 369] on icon "grid" at bounding box center [80, 367] width 8 height 8
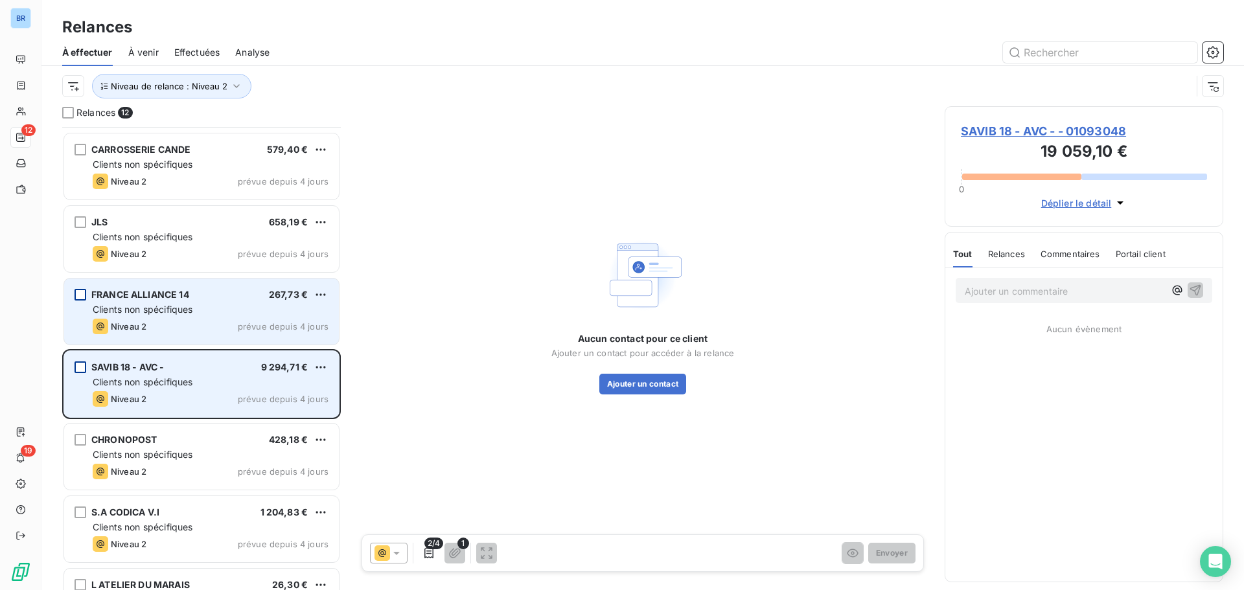
scroll to position [279, 0]
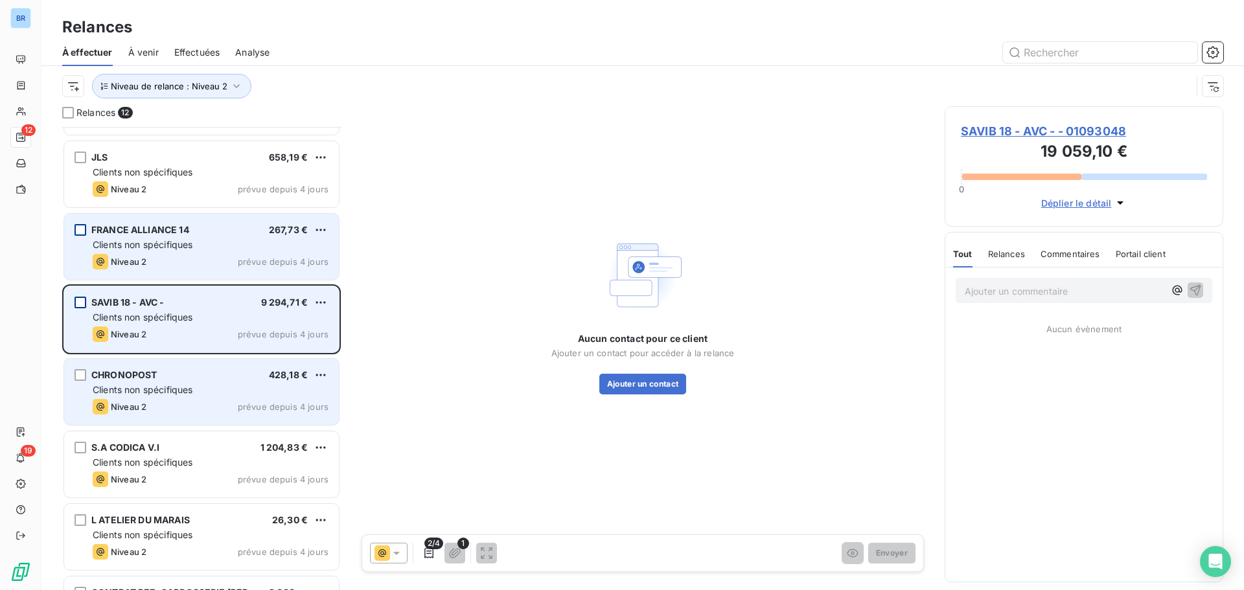
click at [87, 376] on div "CHRONOPOST 428,18 € Clients non spécifiques Niveau 2 prévue depuis 4 jours" at bounding box center [201, 392] width 275 height 66
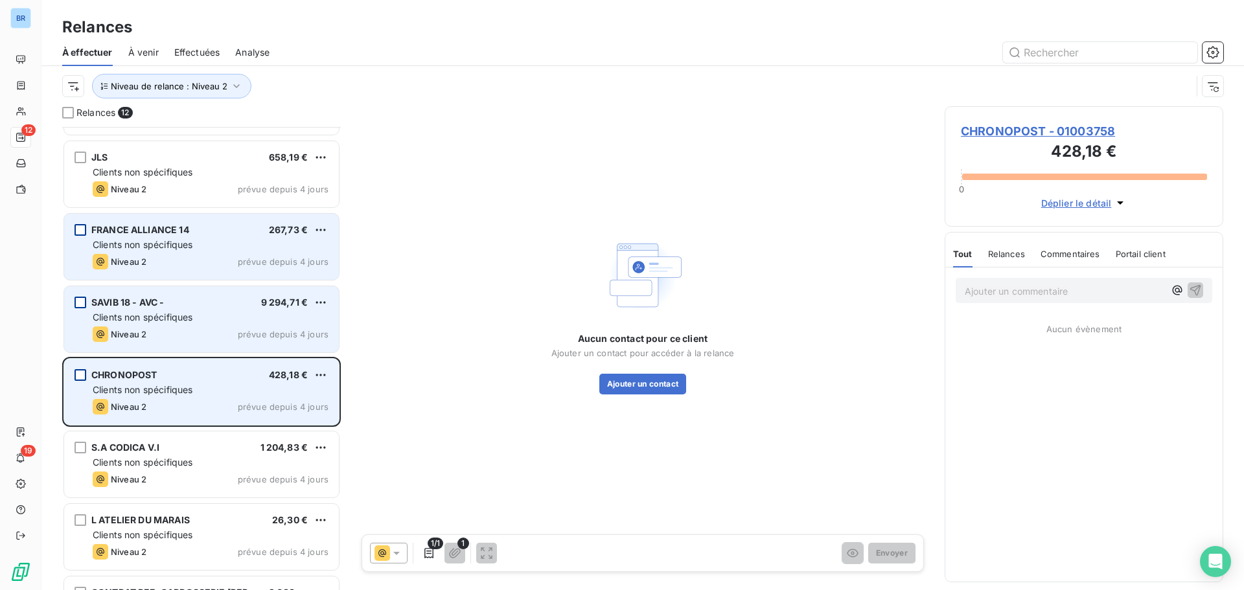
click at [80, 374] on div "grid" at bounding box center [80, 375] width 12 height 12
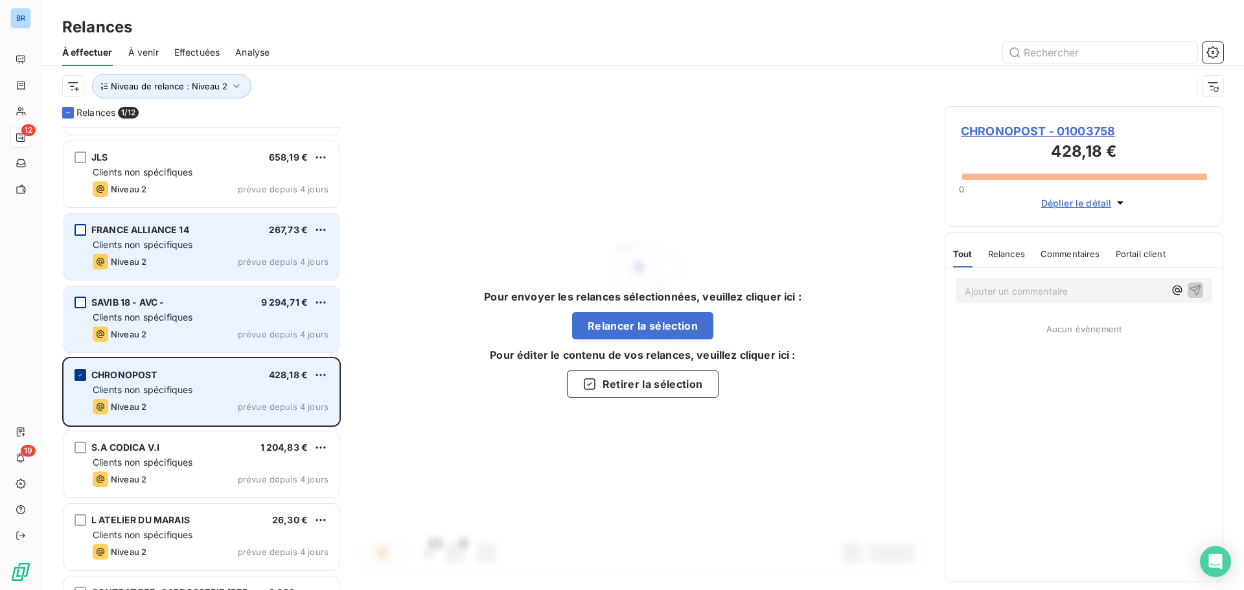
click at [82, 378] on icon "grid" at bounding box center [80, 375] width 8 height 8
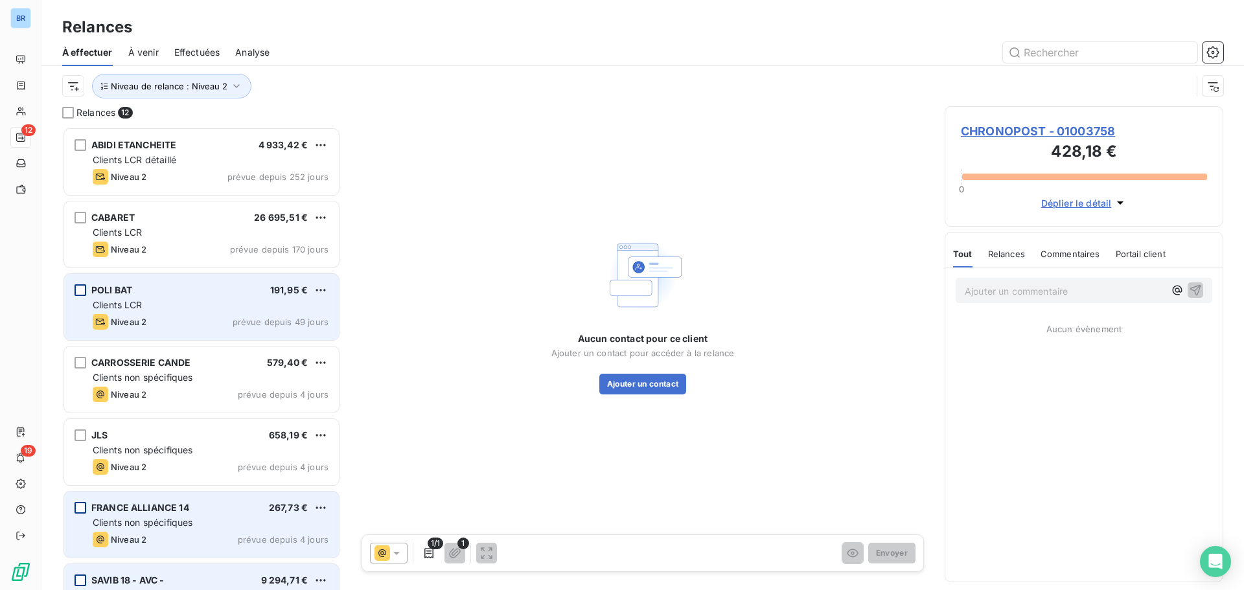
click at [76, 291] on div "grid" at bounding box center [80, 290] width 12 height 12
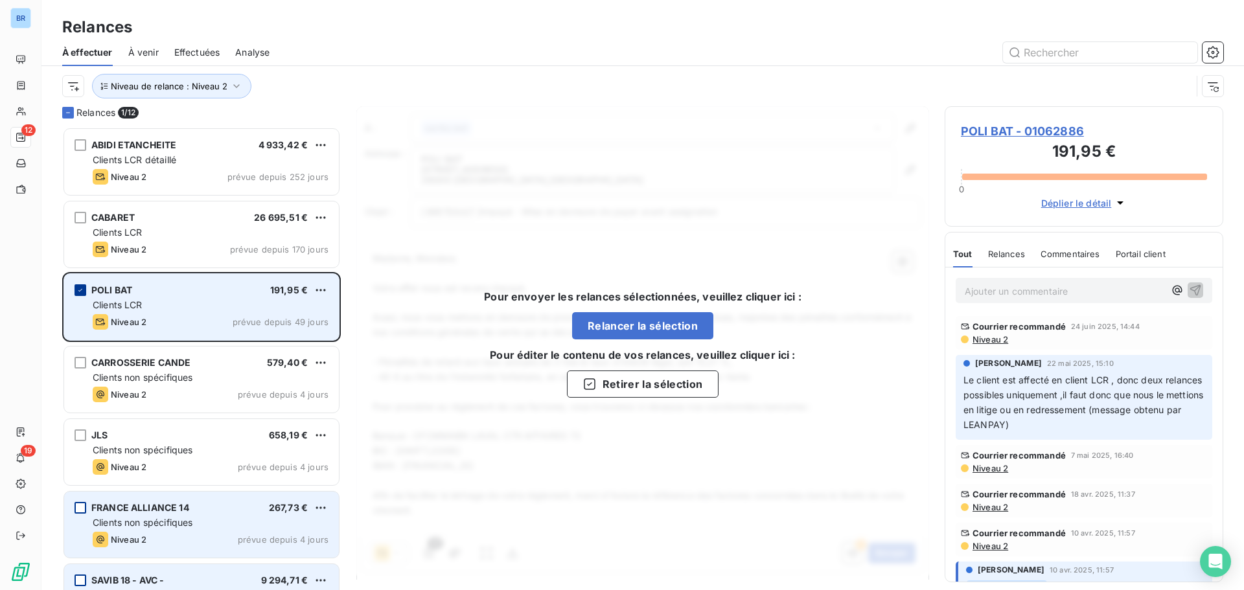
click at [76, 291] on icon "grid" at bounding box center [80, 290] width 8 height 8
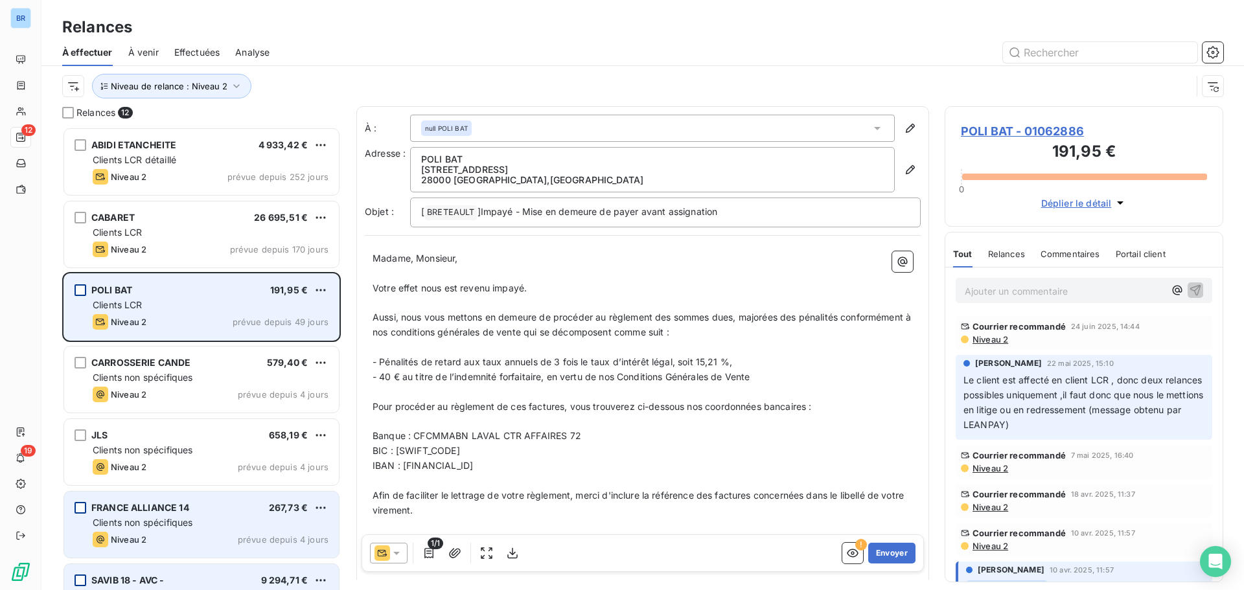
click at [78, 291] on div "grid" at bounding box center [80, 290] width 12 height 12
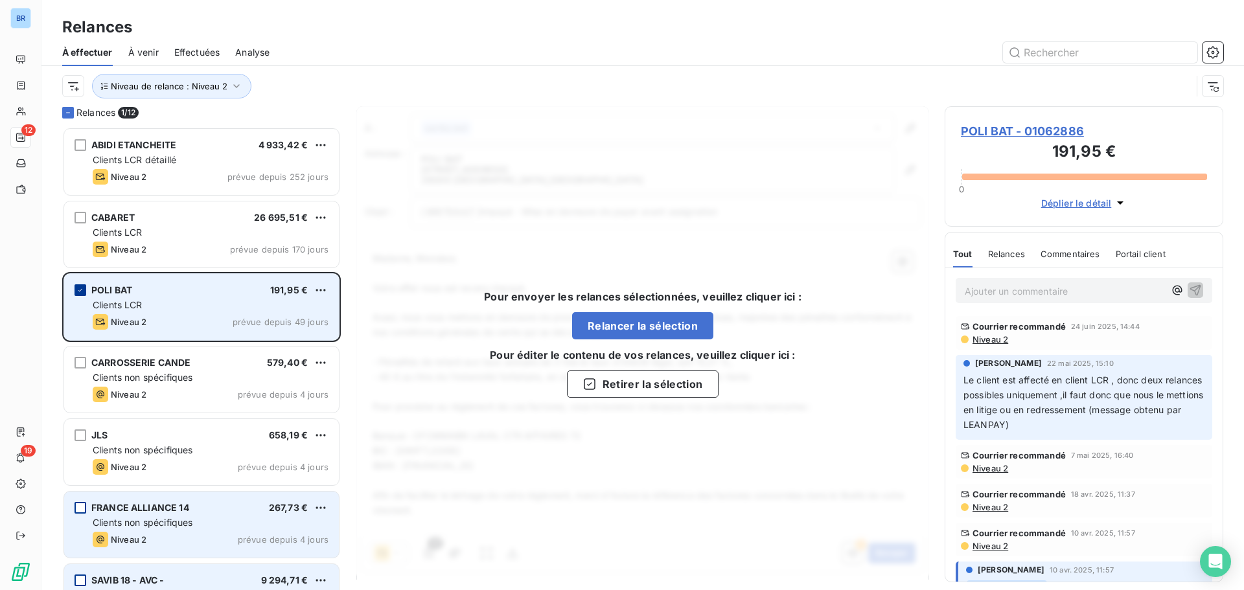
click at [78, 291] on icon "grid" at bounding box center [80, 290] width 8 height 8
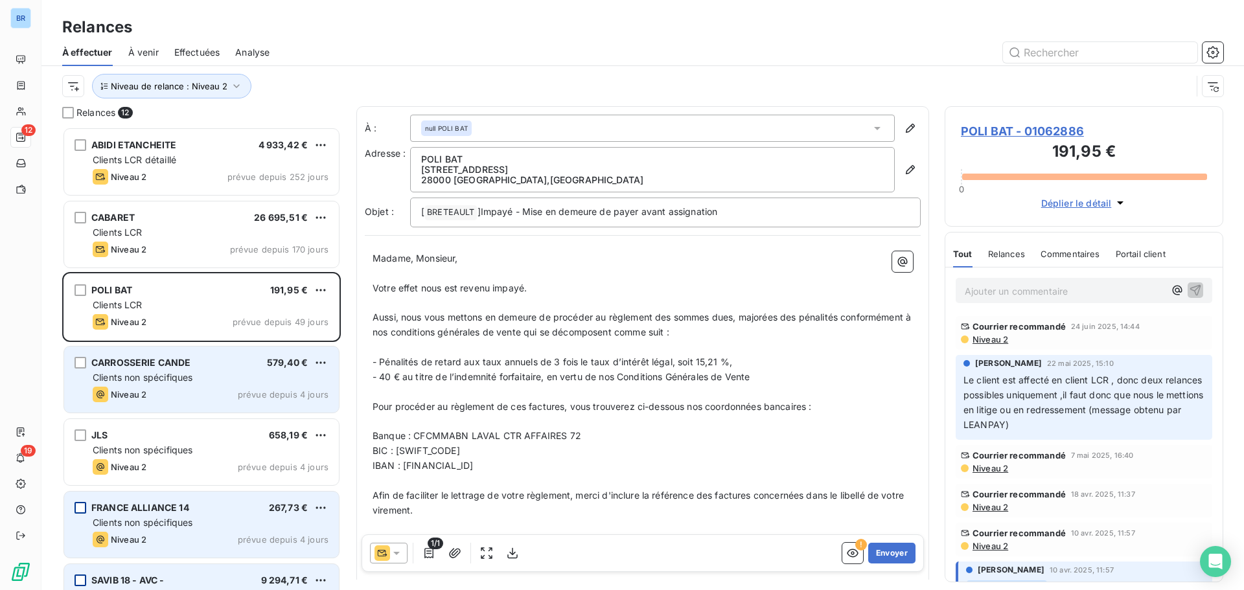
click at [88, 359] on div "CARROSSERIE CANDE 579,40 € Clients non spécifiques Niveau 2 prévue depuis 4 jou…" at bounding box center [201, 380] width 275 height 66
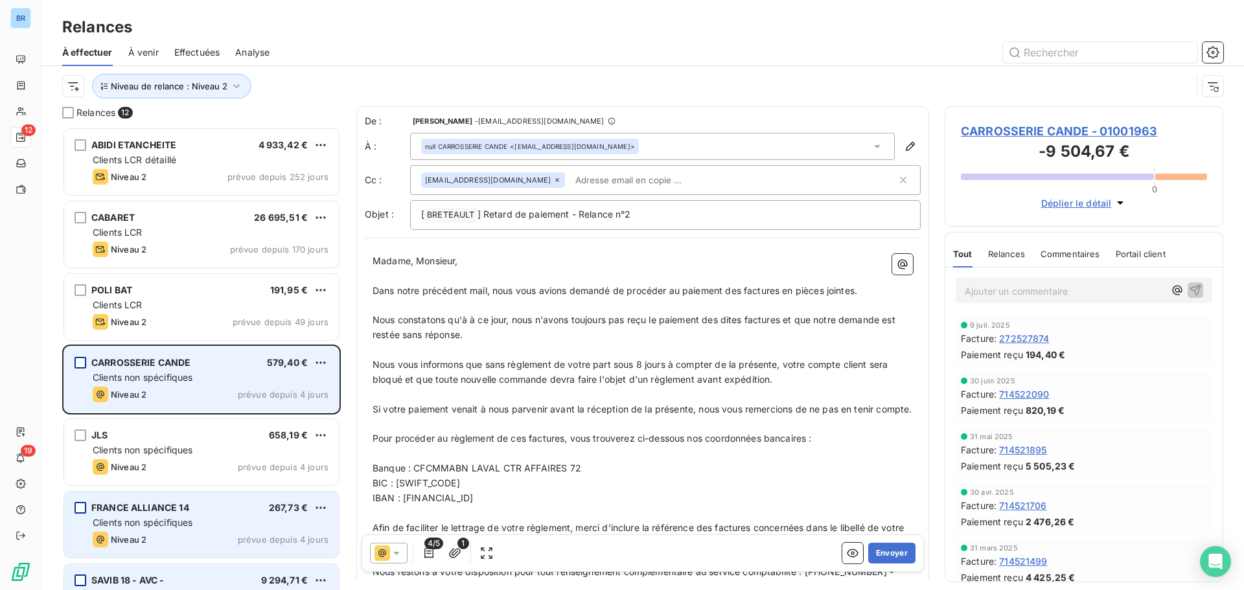
click at [82, 364] on div "grid" at bounding box center [80, 363] width 12 height 12
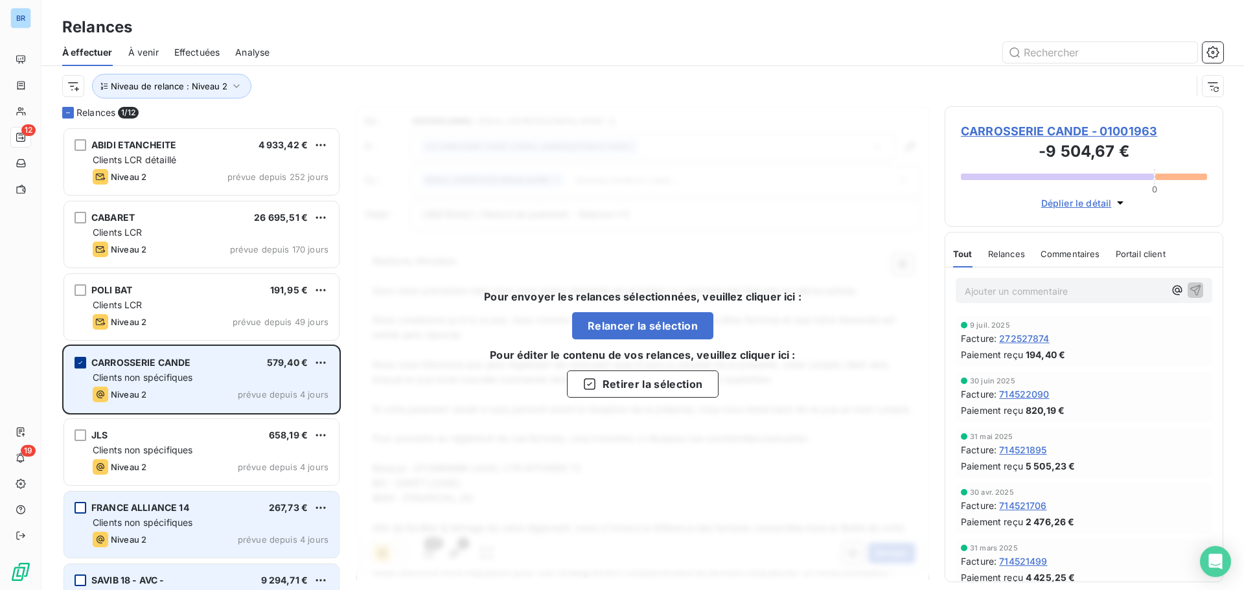
click at [82, 361] on icon "grid" at bounding box center [80, 363] width 8 height 8
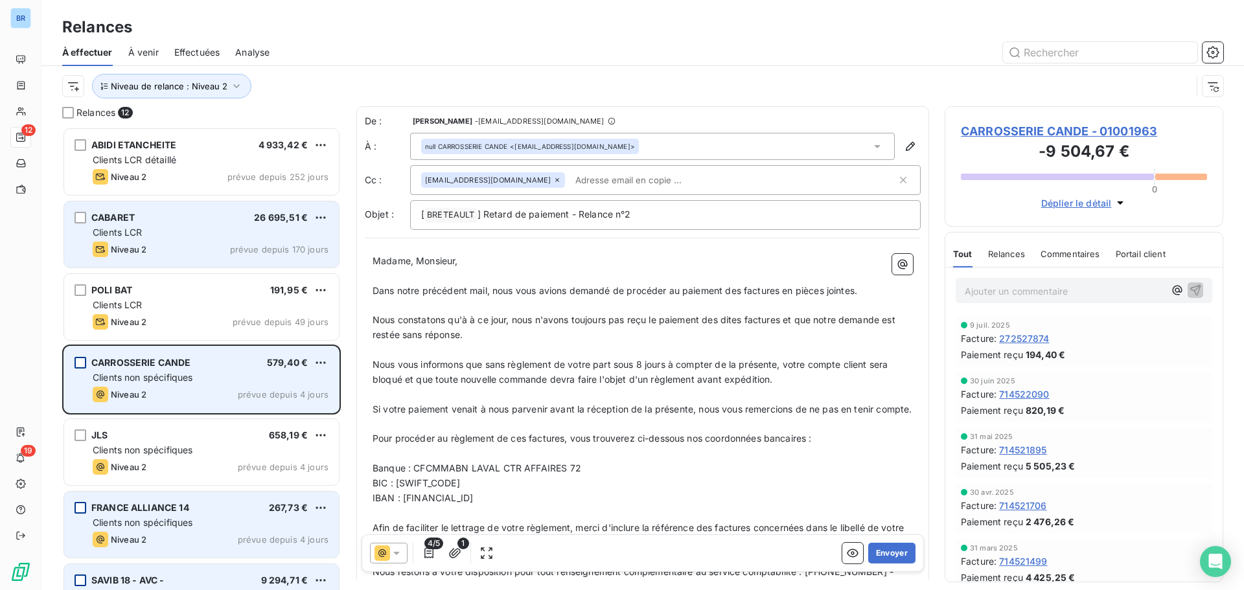
click at [86, 218] on div "CABARET 26 695,51 € Clients LCR Niveau 2 prévue depuis 170 jours" at bounding box center [201, 234] width 275 height 66
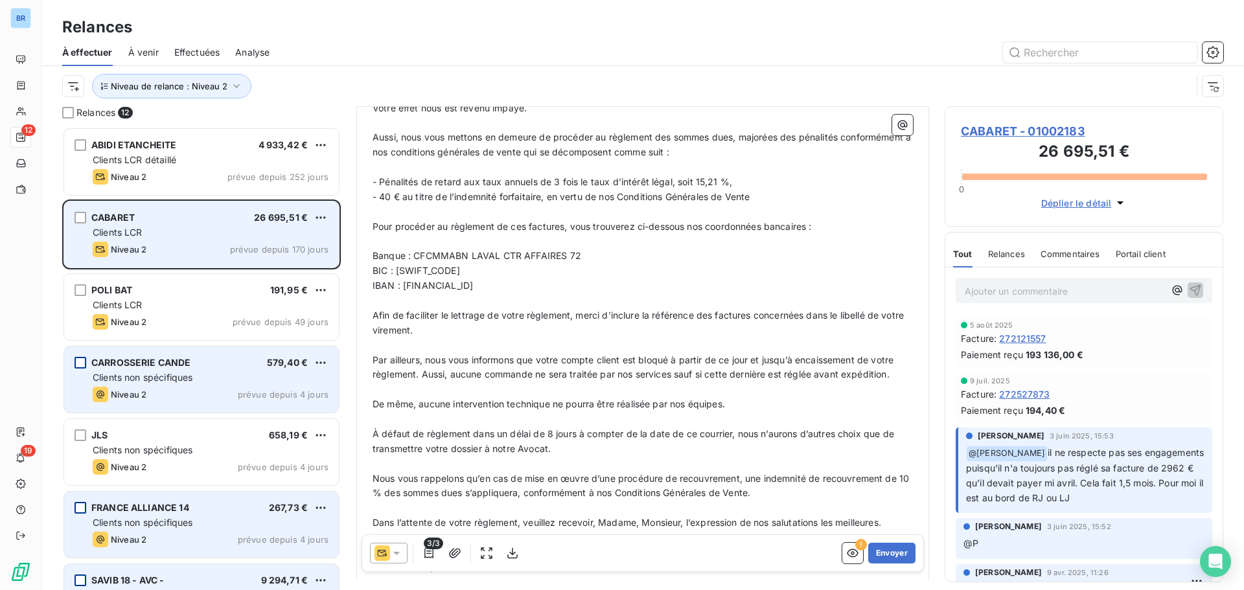
scroll to position [13, 0]
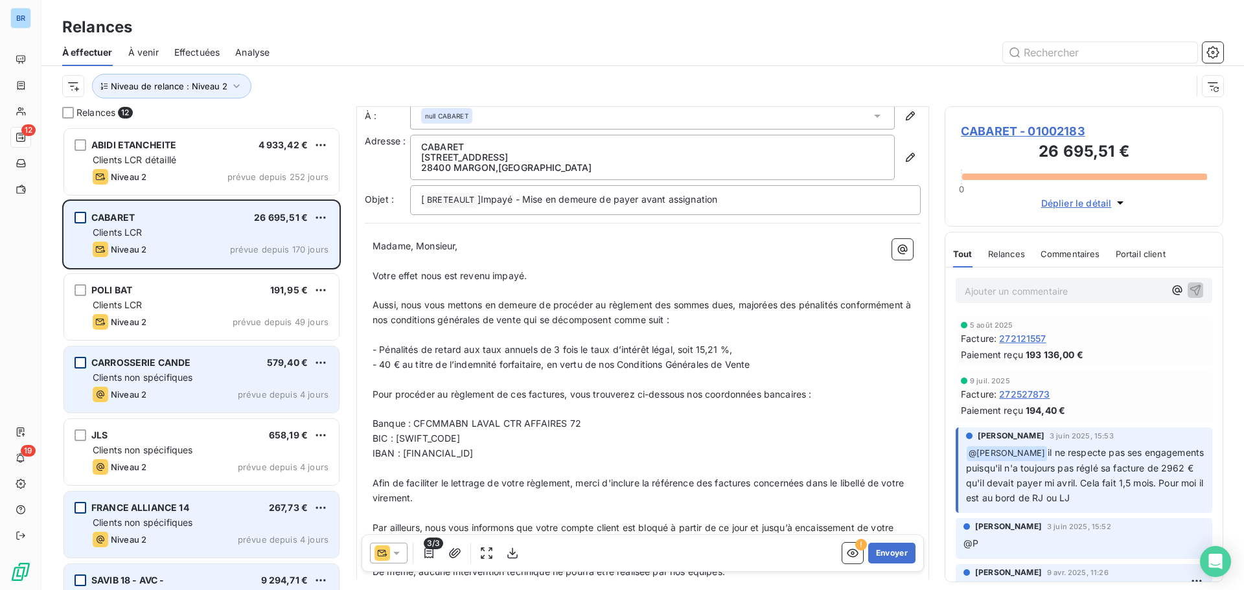
click at [80, 222] on div "grid" at bounding box center [80, 218] width 12 height 12
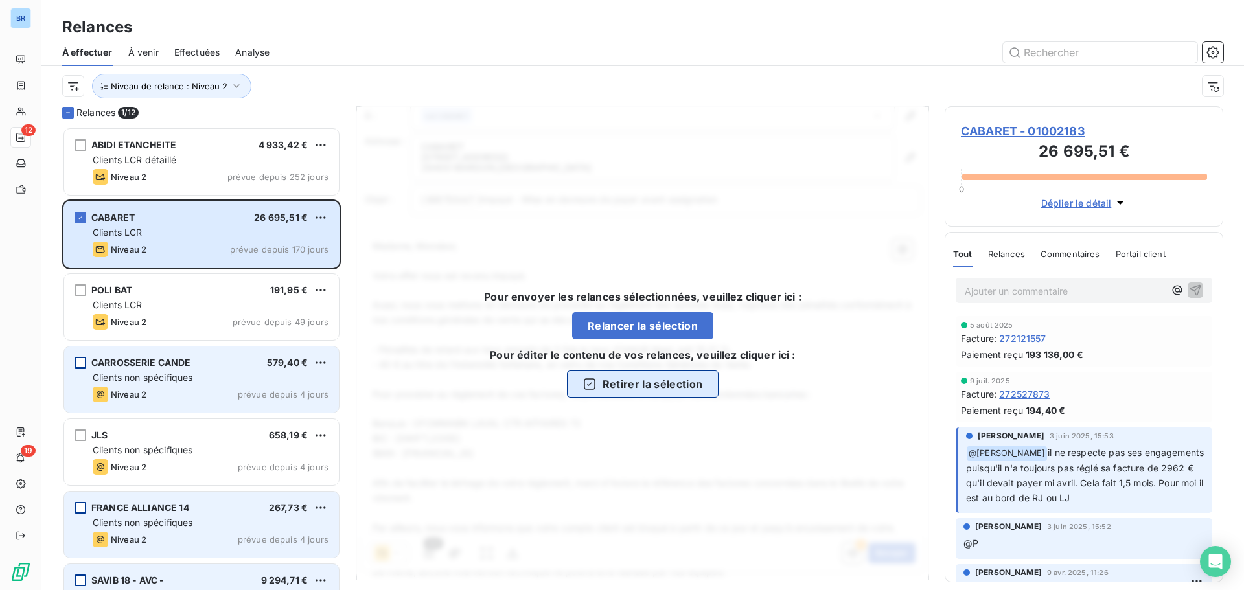
click at [645, 387] on button "Retirer la sélection" at bounding box center [643, 384] width 152 height 27
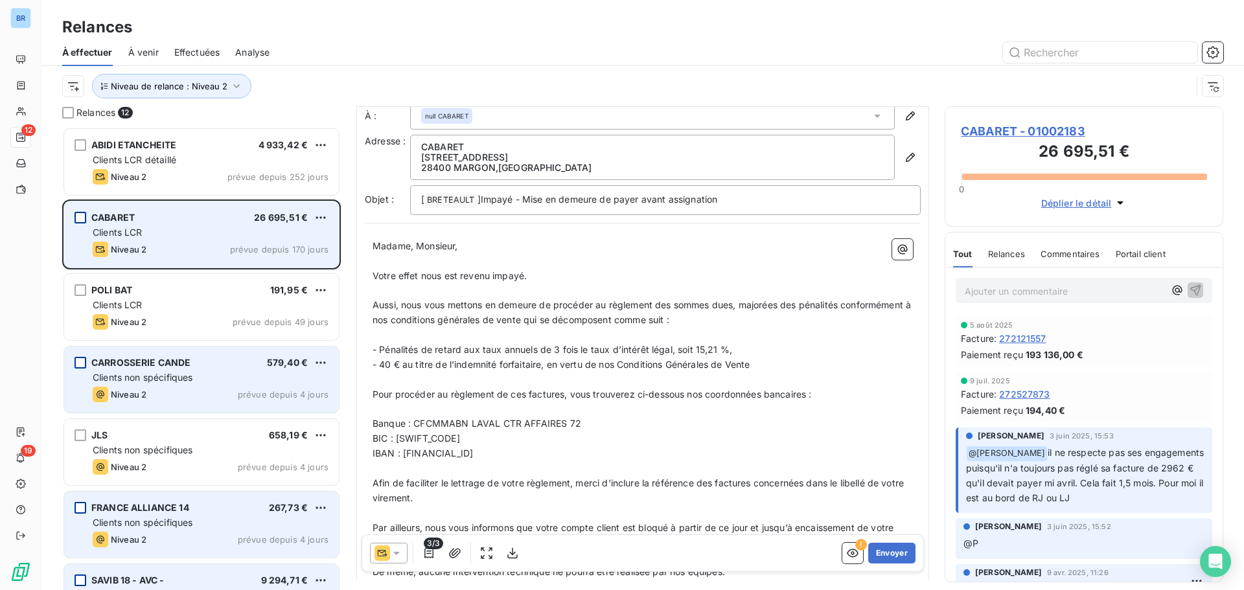
click at [78, 216] on div "grid" at bounding box center [80, 218] width 12 height 12
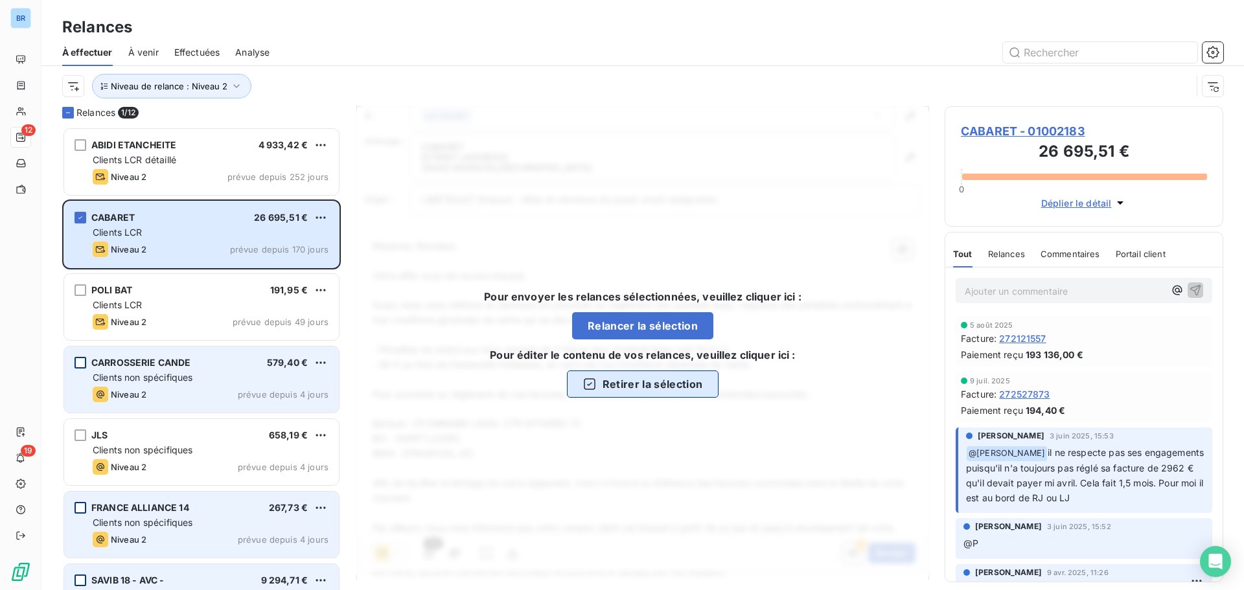
click at [634, 380] on button "Retirer la sélection" at bounding box center [643, 384] width 152 height 27
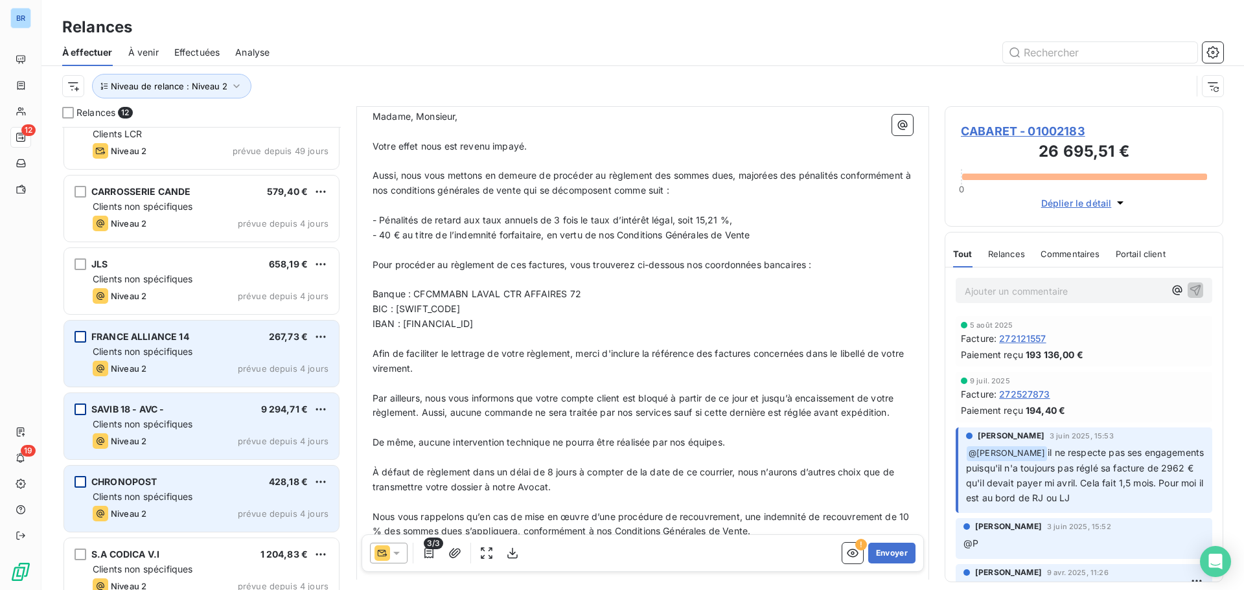
scroll to position [149, 0]
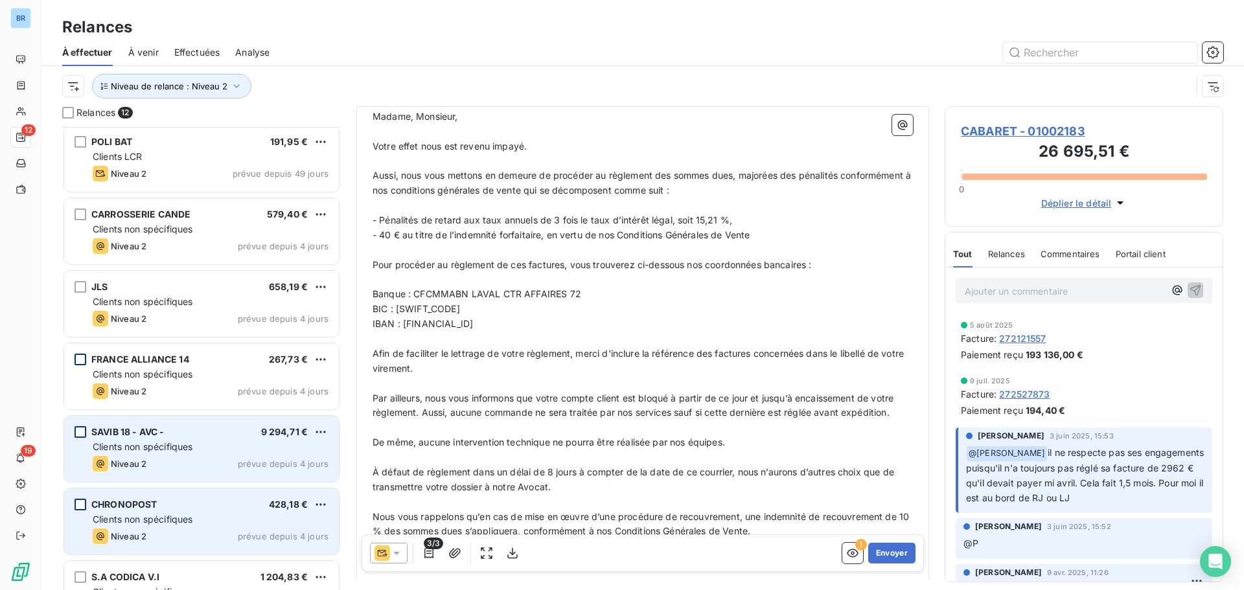
click at [84, 358] on div "grid" at bounding box center [80, 360] width 12 height 12
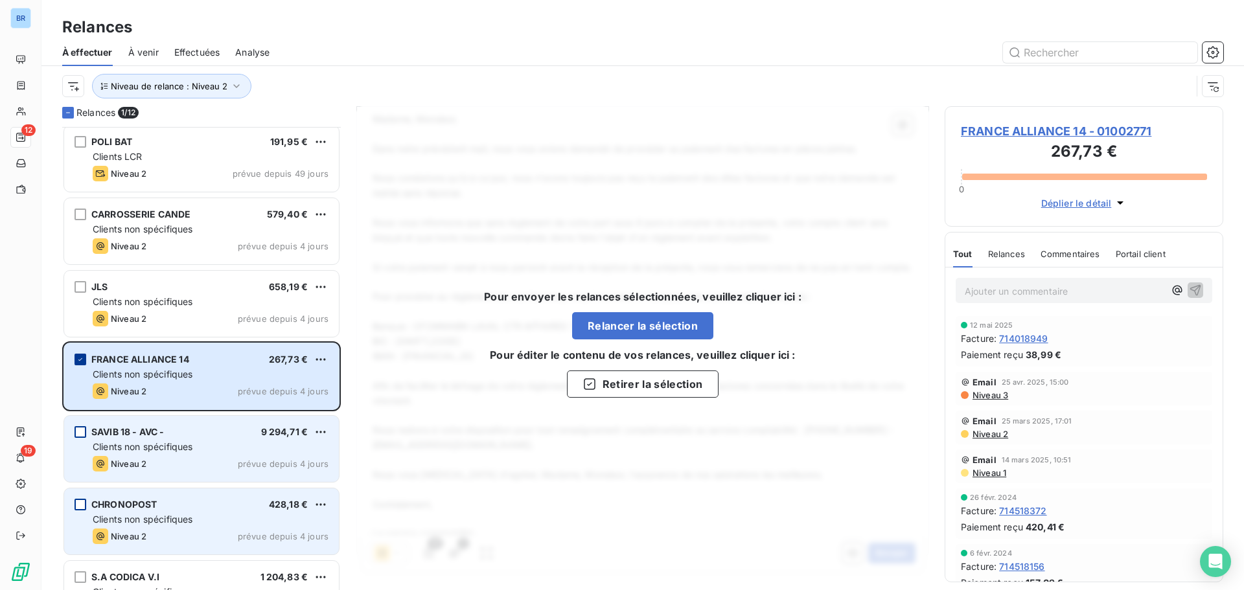
scroll to position [96, 0]
click at [75, 358] on div "grid" at bounding box center [80, 360] width 12 height 12
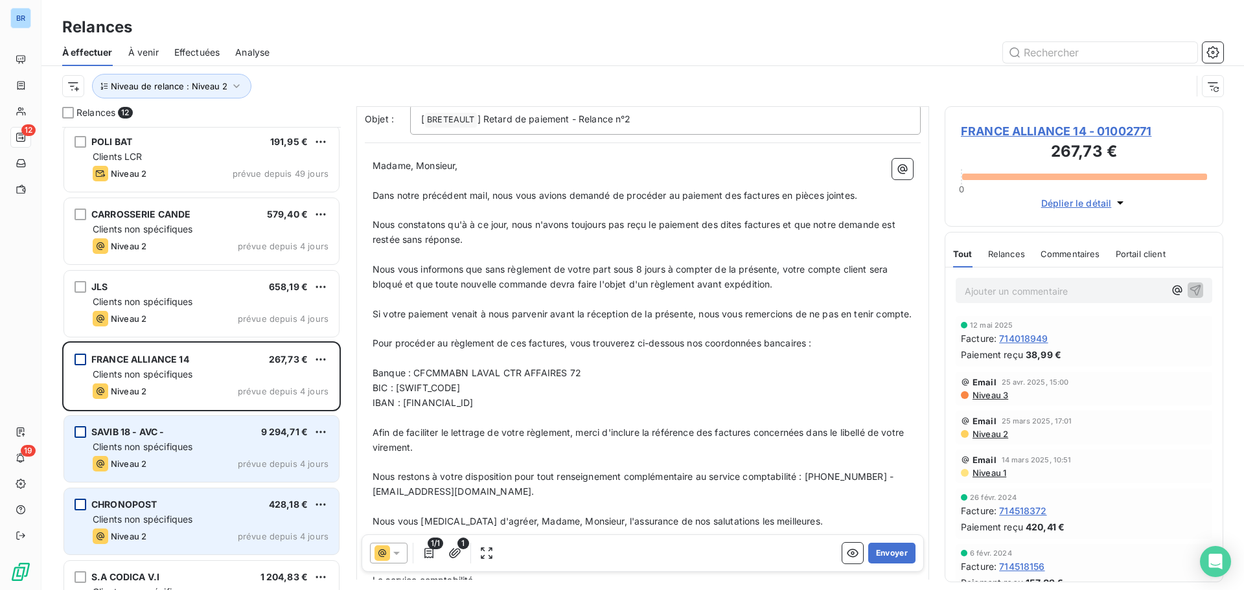
click at [75, 358] on div "grid" at bounding box center [80, 360] width 12 height 12
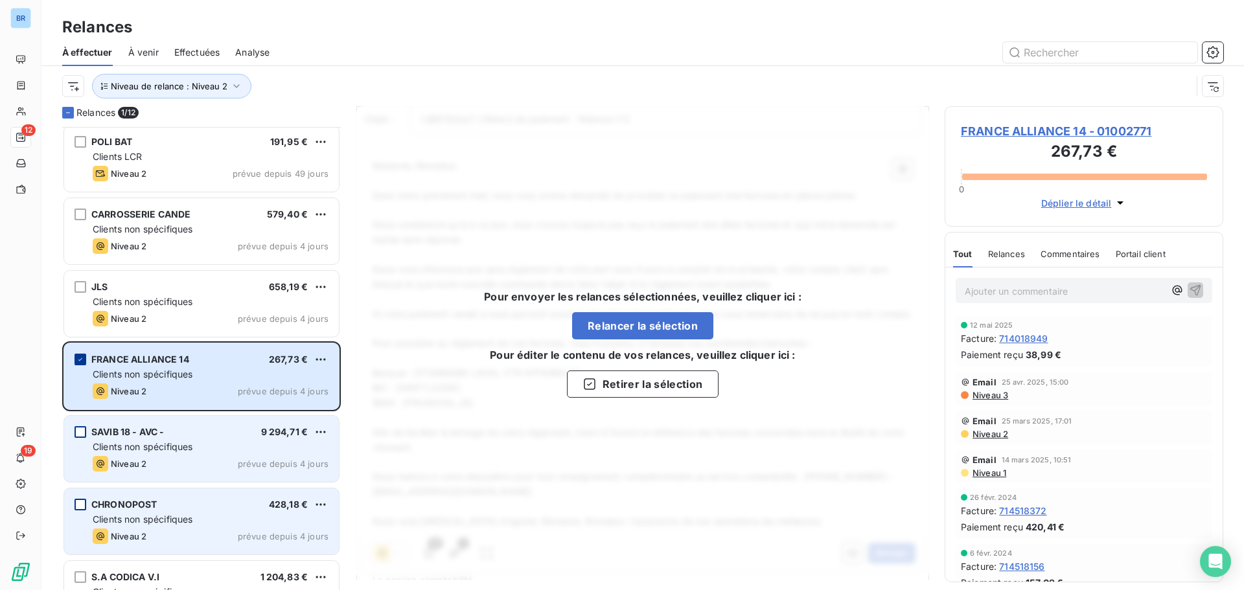
click at [76, 360] on div "grid" at bounding box center [80, 360] width 12 height 12
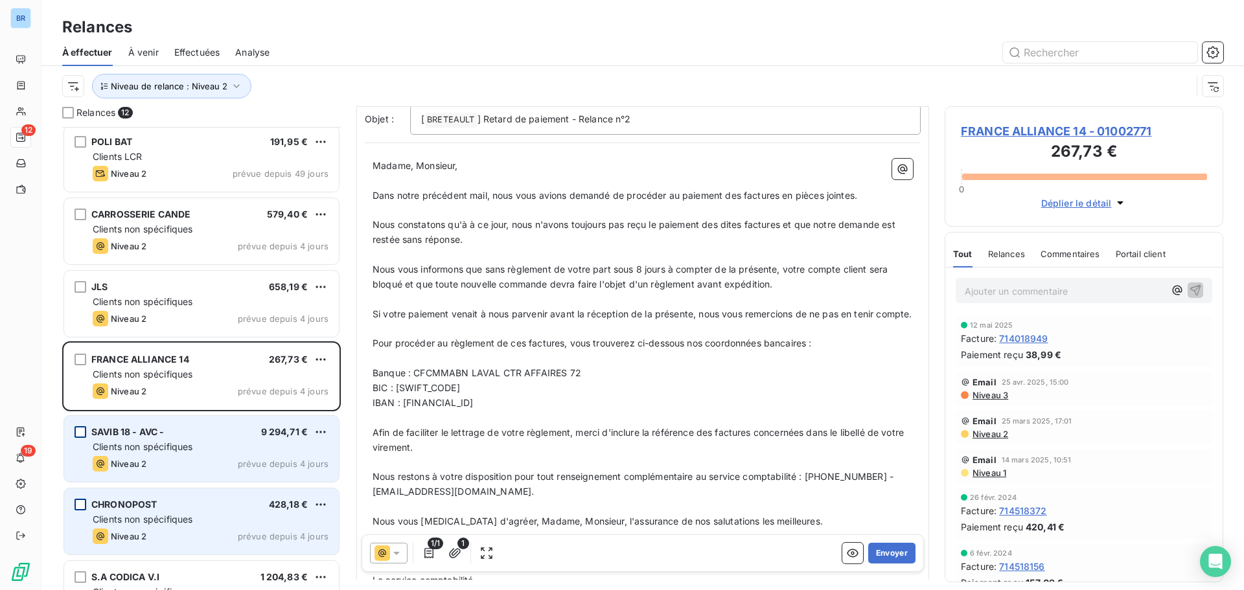
click at [80, 435] on div "grid" at bounding box center [80, 432] width 12 height 12
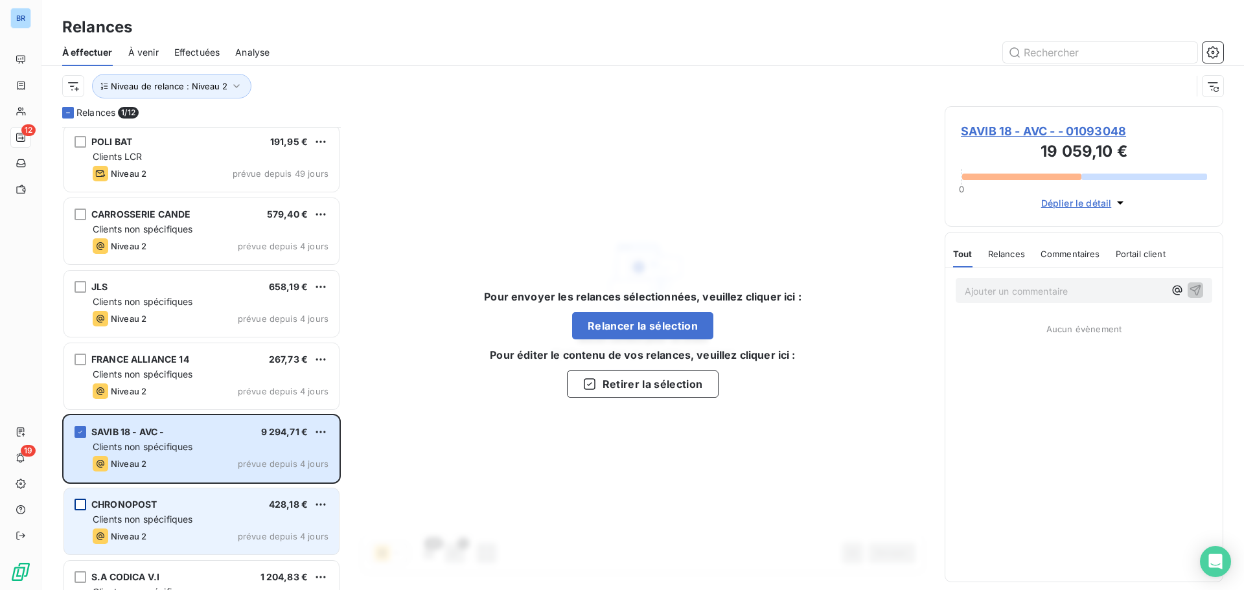
click at [77, 431] on icon "grid" at bounding box center [80, 432] width 8 height 8
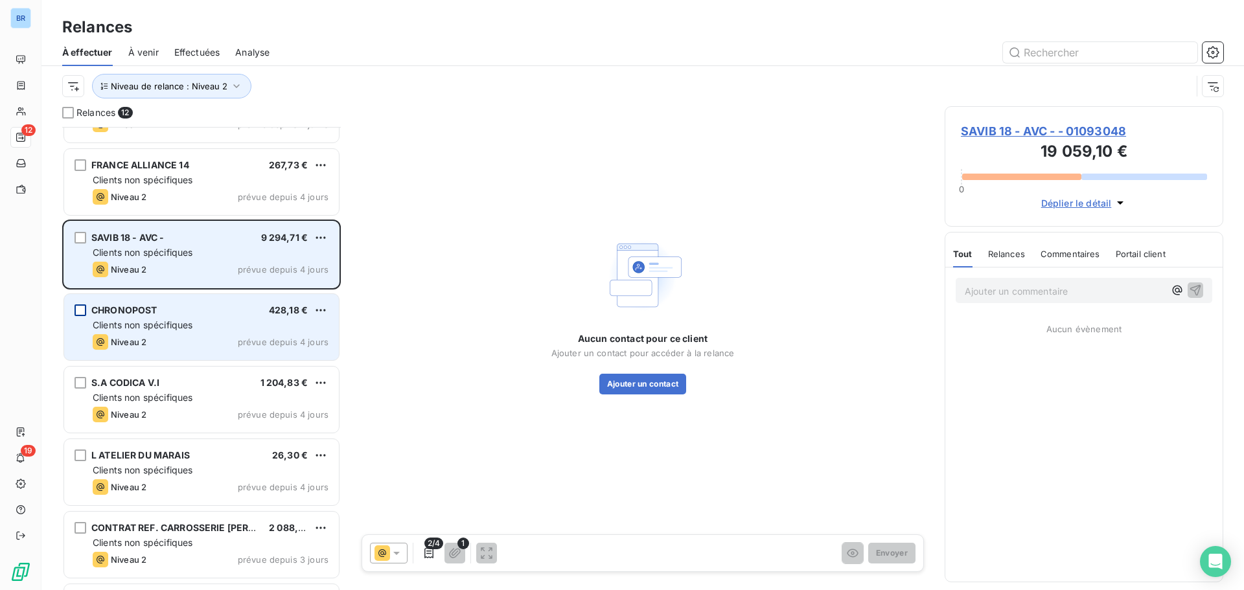
scroll to position [408, 0]
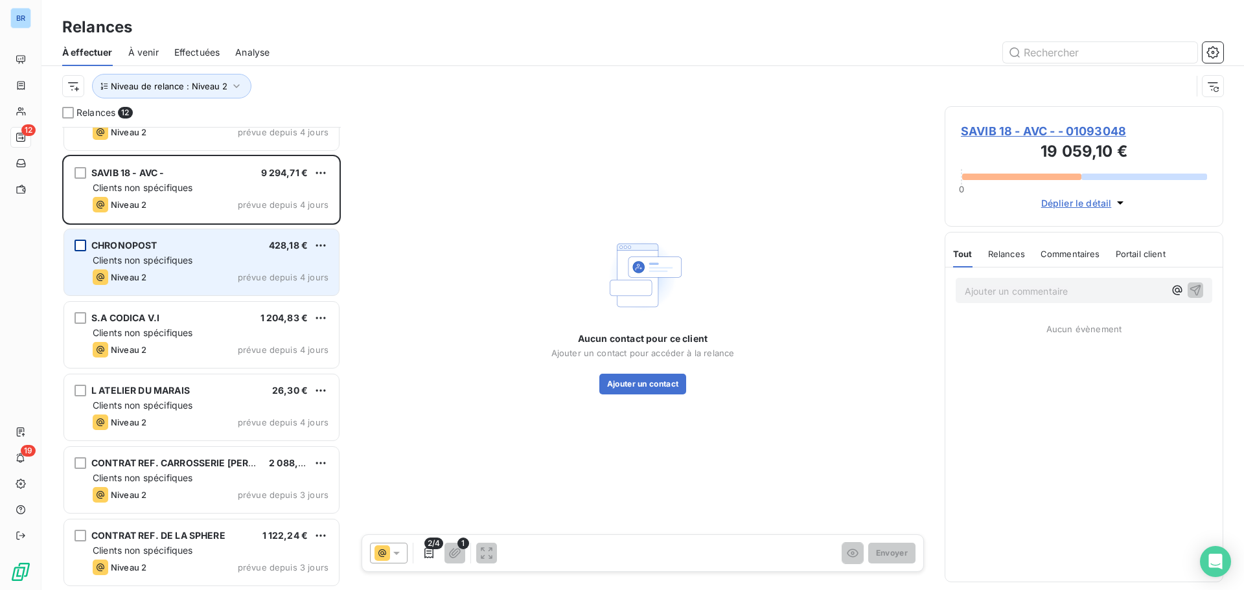
click at [84, 245] on div "grid" at bounding box center [80, 246] width 12 height 12
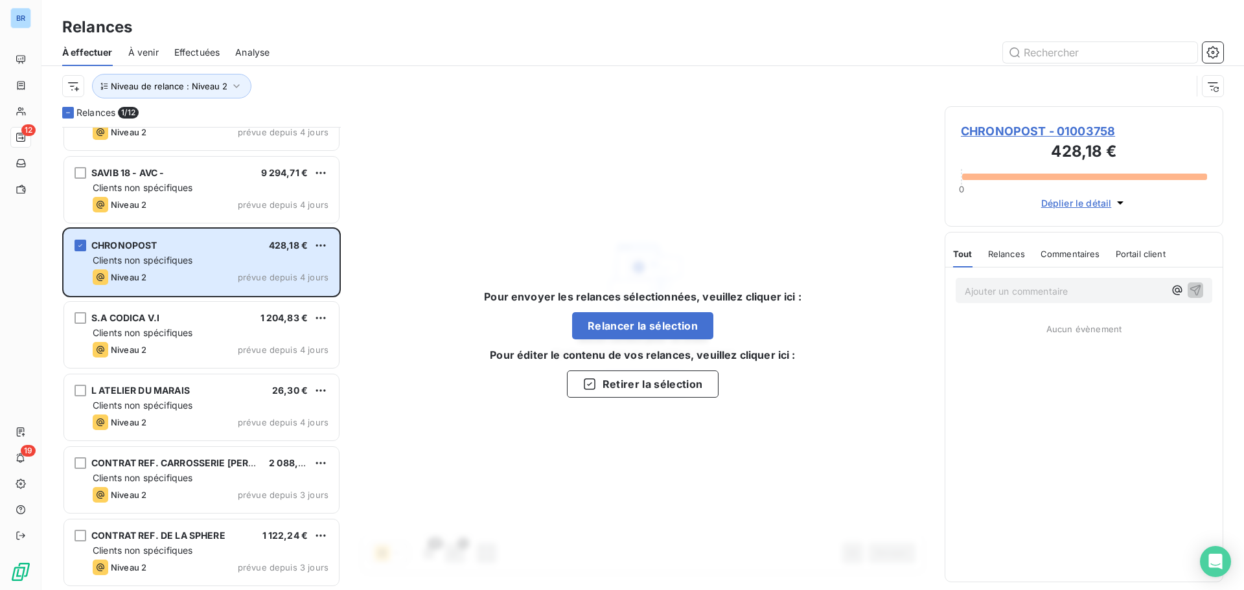
drag, startPoint x: 79, startPoint y: 242, endPoint x: 79, endPoint y: 251, distance: 9.1
click at [79, 242] on icon "grid" at bounding box center [80, 246] width 8 height 8
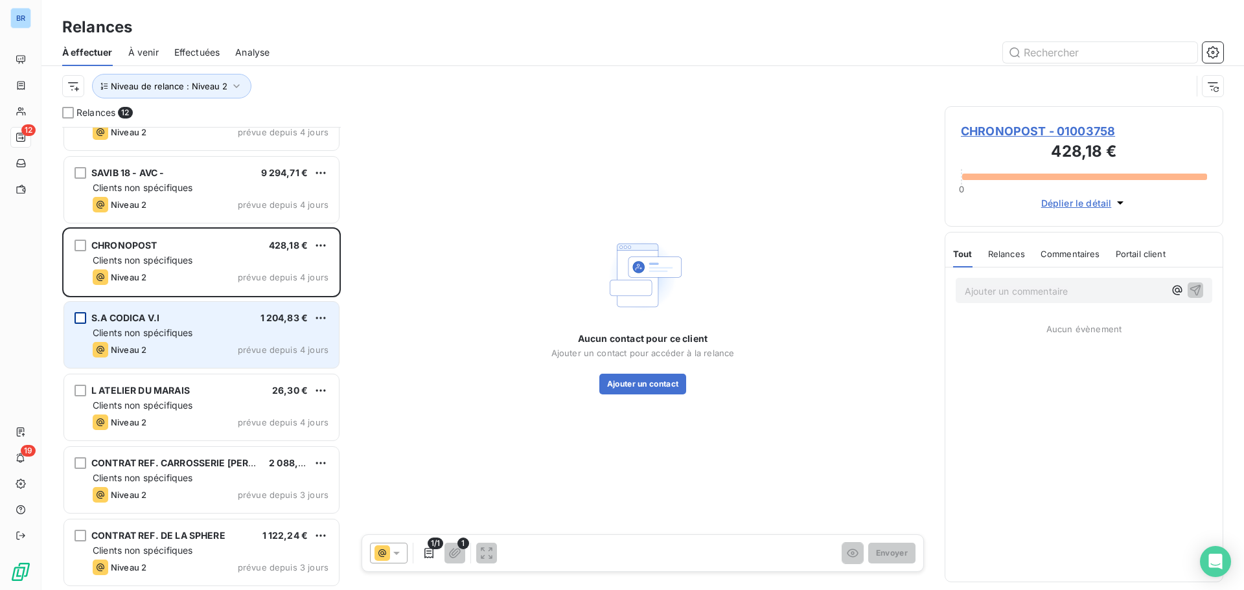
click at [84, 316] on div "grid" at bounding box center [80, 318] width 12 height 12
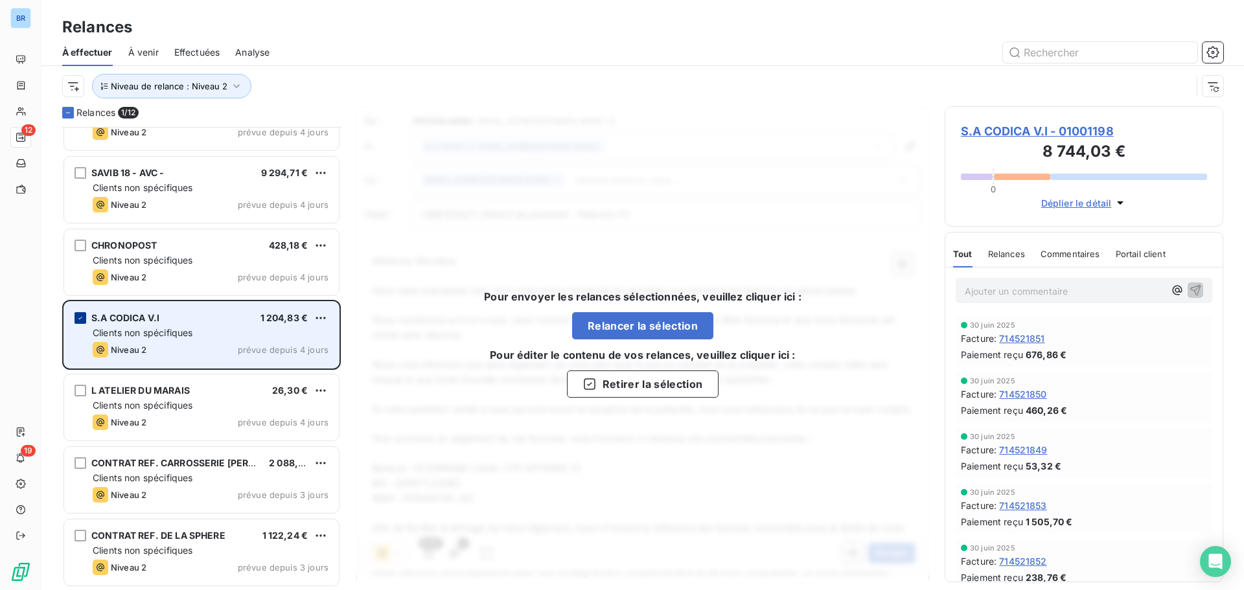
click at [79, 314] on div "grid" at bounding box center [80, 318] width 12 height 12
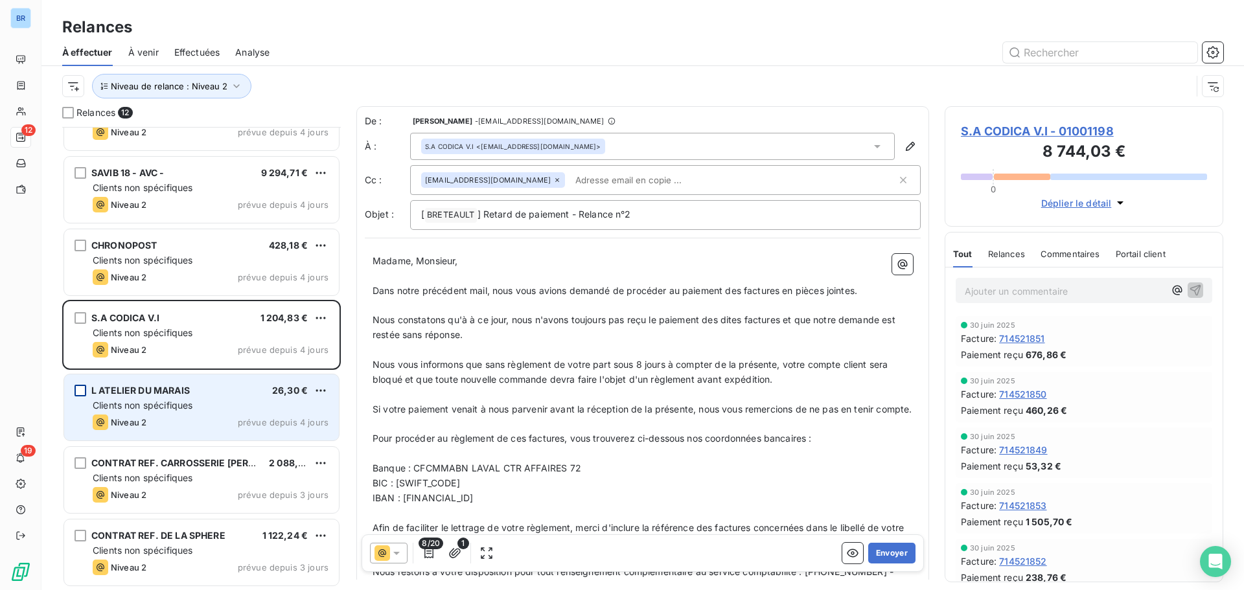
click at [80, 392] on div "grid" at bounding box center [80, 391] width 12 height 12
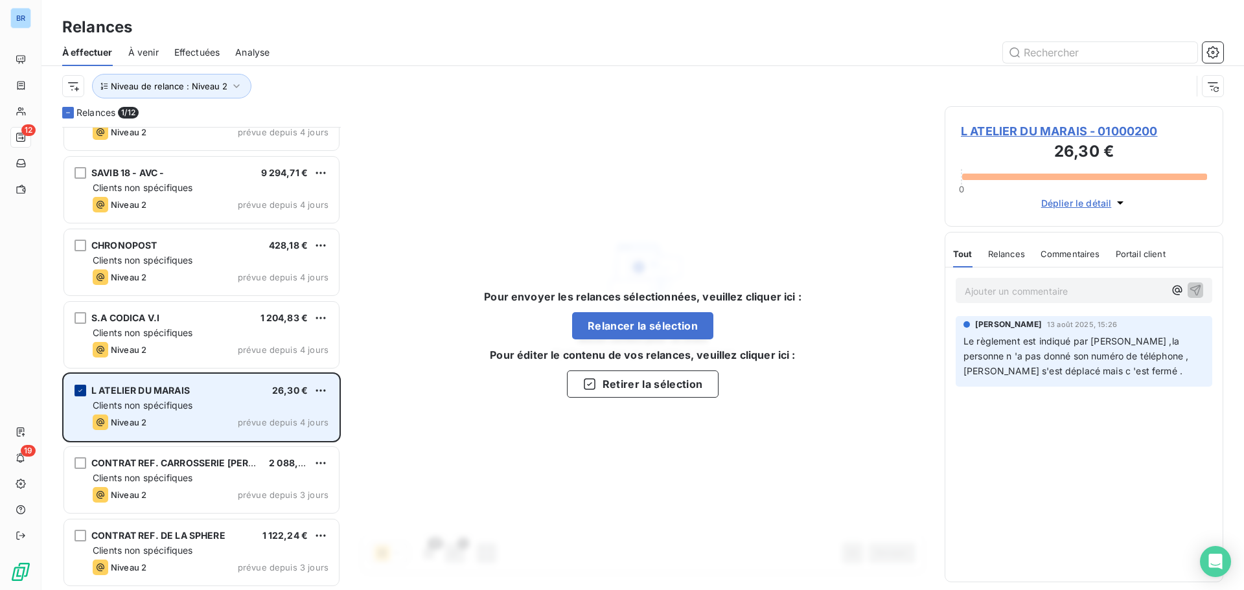
drag, startPoint x: 86, startPoint y: 389, endPoint x: 78, endPoint y: 394, distance: 9.0
click at [86, 389] on div "grid" at bounding box center [80, 391] width 12 height 12
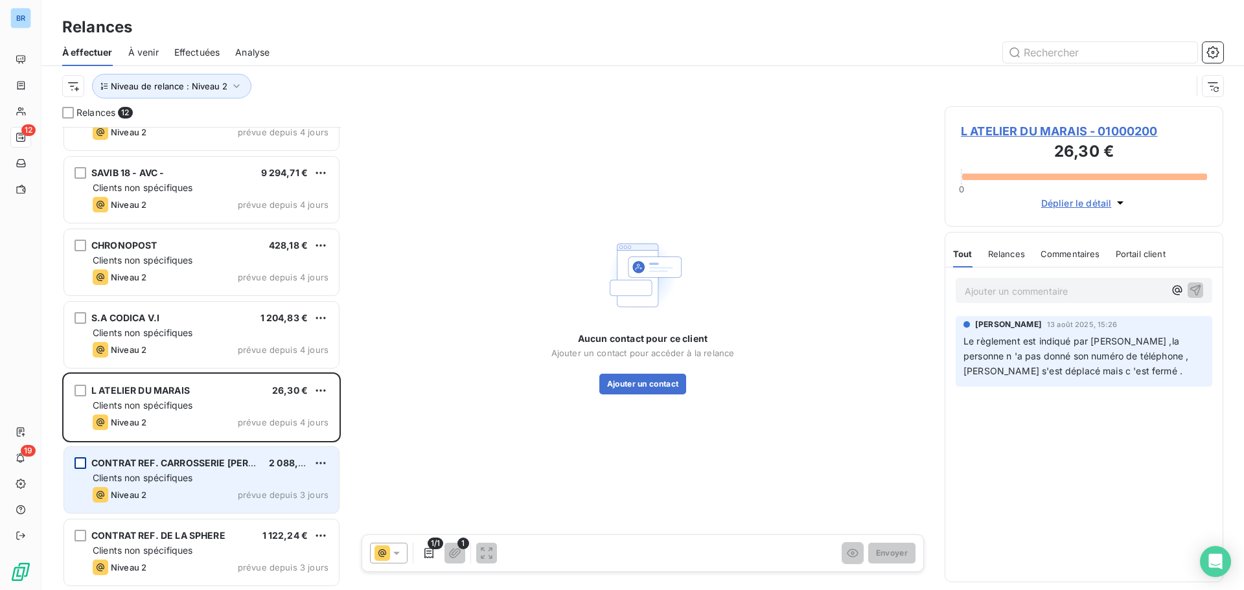
click at [84, 460] on div "grid" at bounding box center [80, 463] width 12 height 12
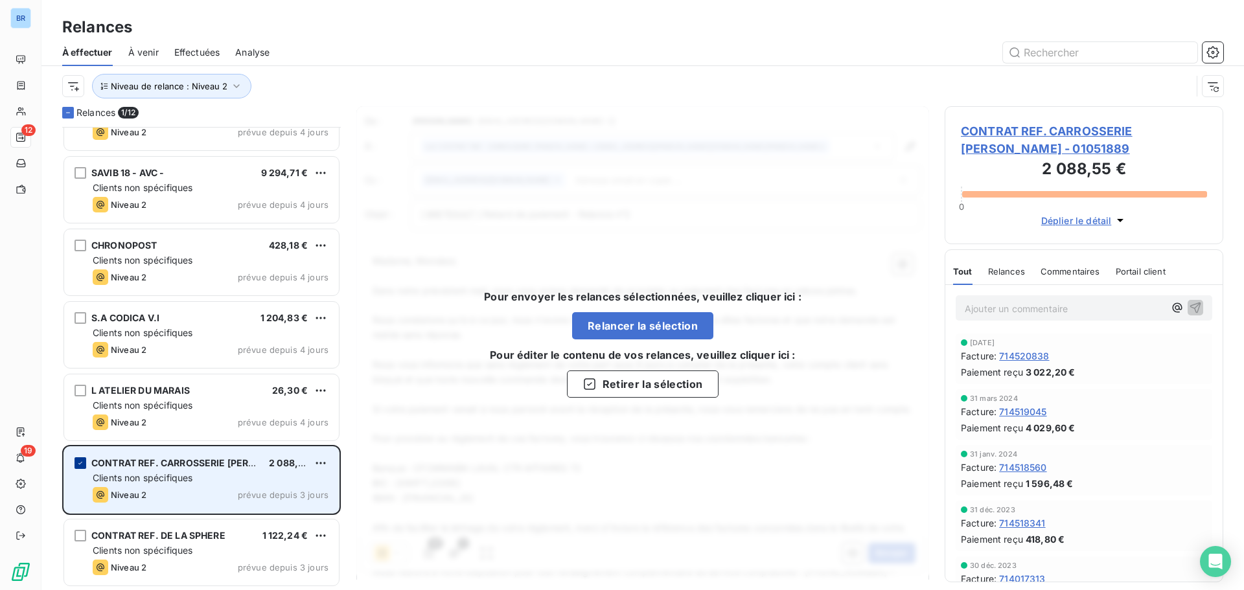
click at [80, 460] on icon "grid" at bounding box center [80, 463] width 8 height 8
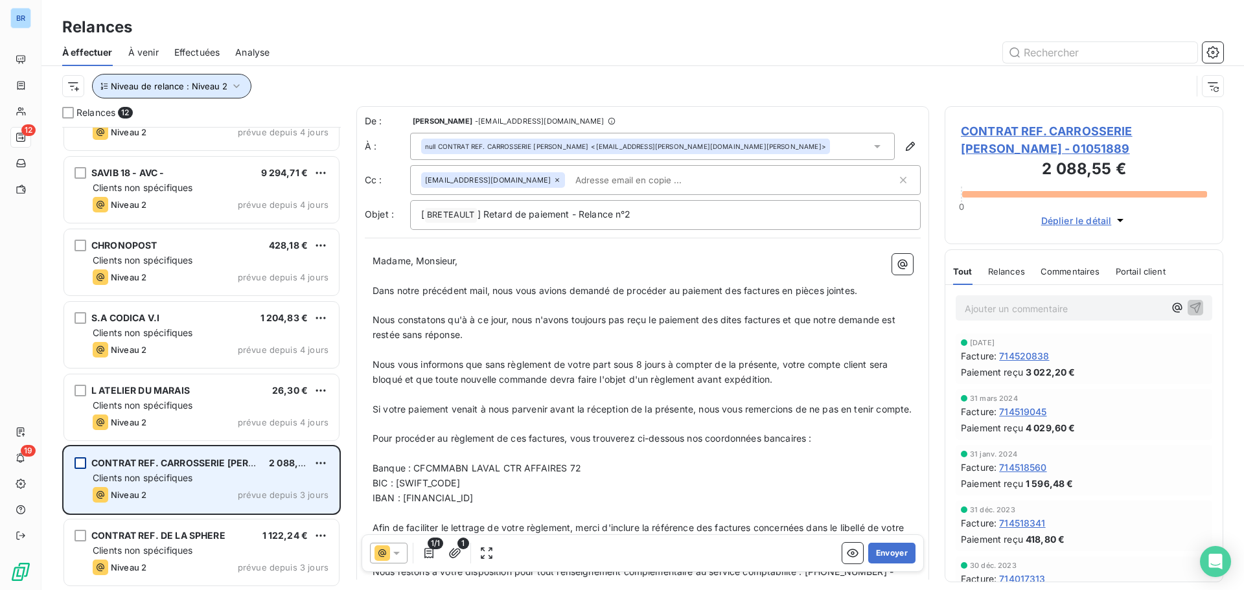
click at [233, 87] on icon "button" at bounding box center [236, 86] width 6 height 4
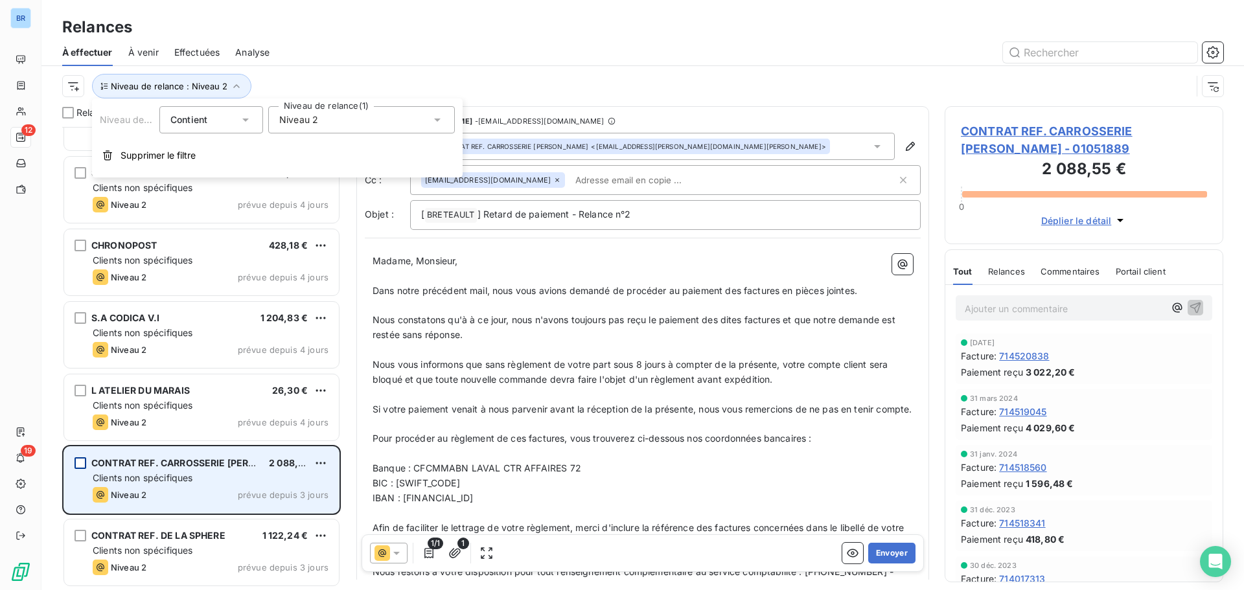
click at [369, 126] on div "Niveau 2" at bounding box center [361, 119] width 187 height 27
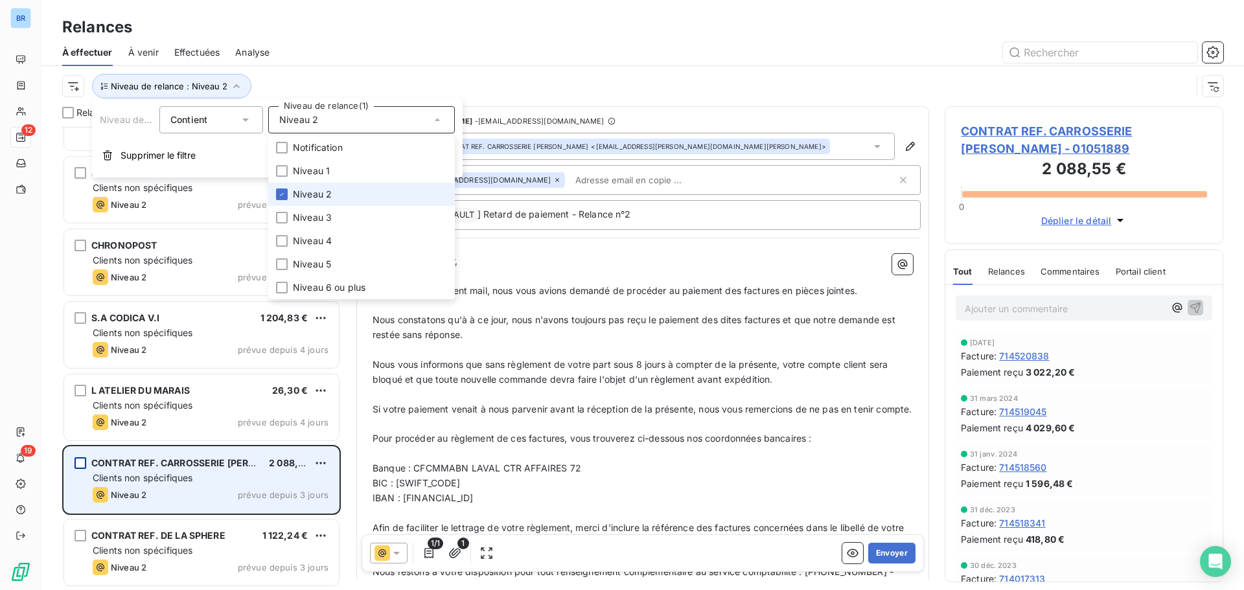
click at [290, 194] on li "Niveau 2" at bounding box center [361, 194] width 187 height 23
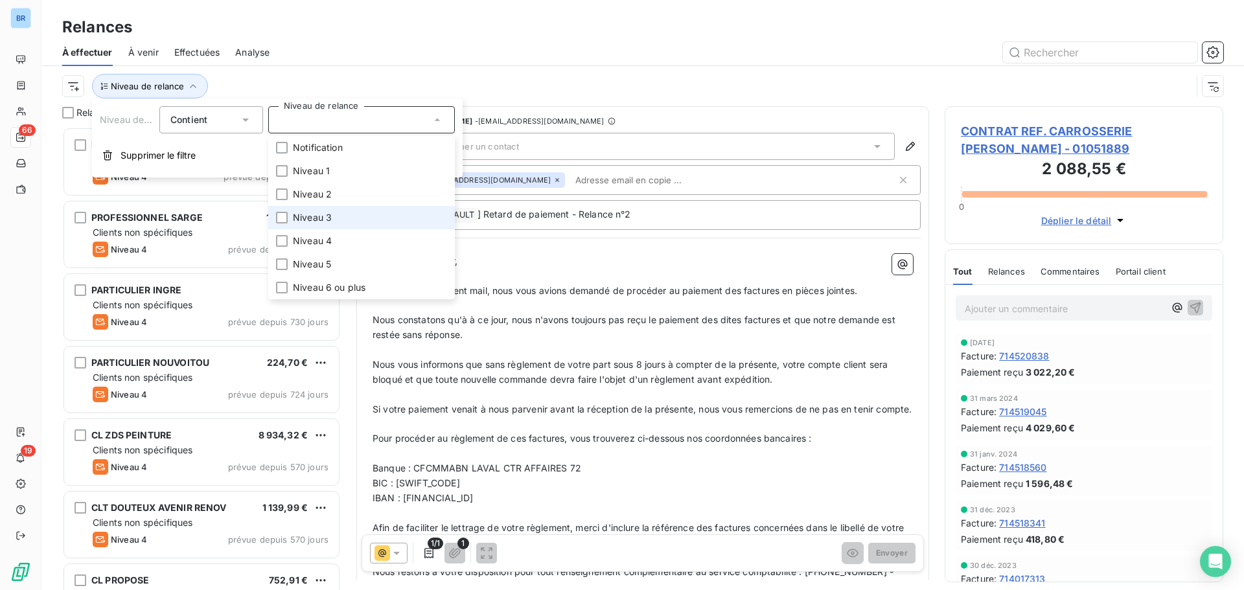
scroll to position [453, 269]
click at [289, 215] on li "Niveau 3" at bounding box center [361, 217] width 187 height 23
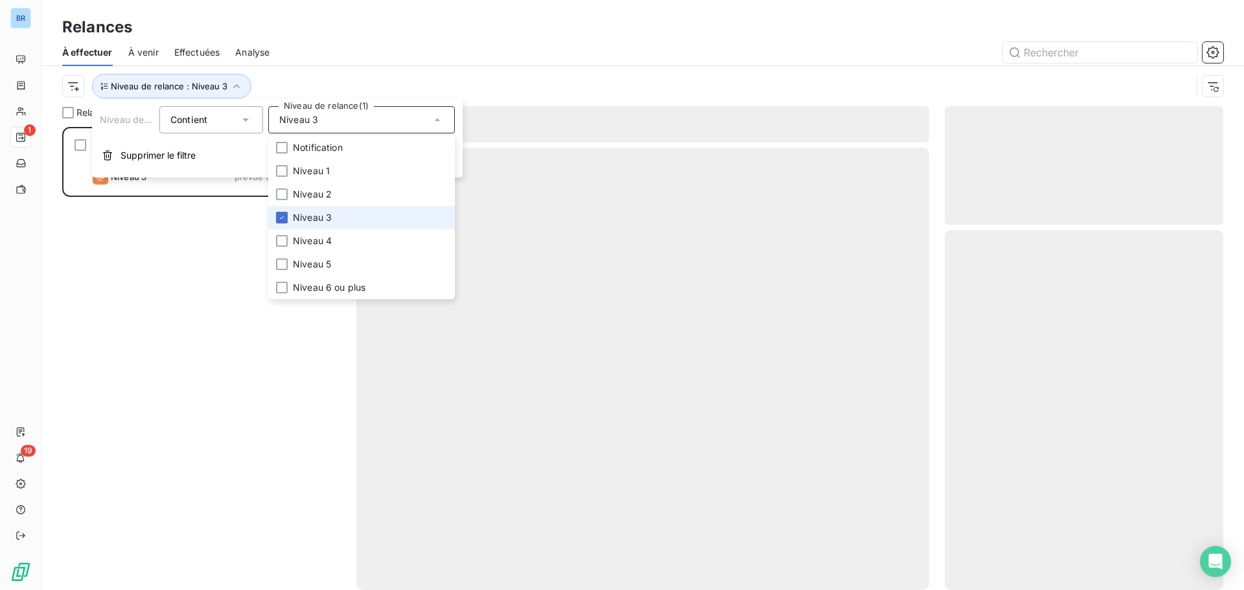
scroll to position [453, 269]
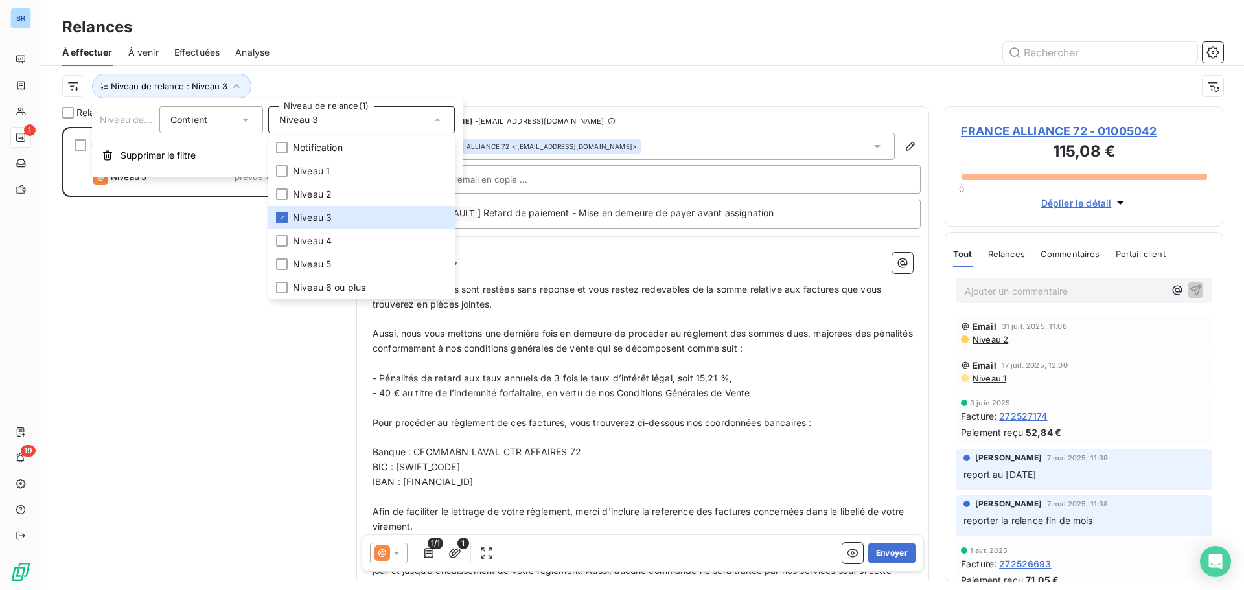
click at [124, 273] on div "FRANCE ALLIANCE 72 115,08 € Clients non spécifiques Niveau 3 prévue depuis 12 j…" at bounding box center [201, 358] width 279 height 463
